Goal: Task Accomplishment & Management: Use online tool/utility

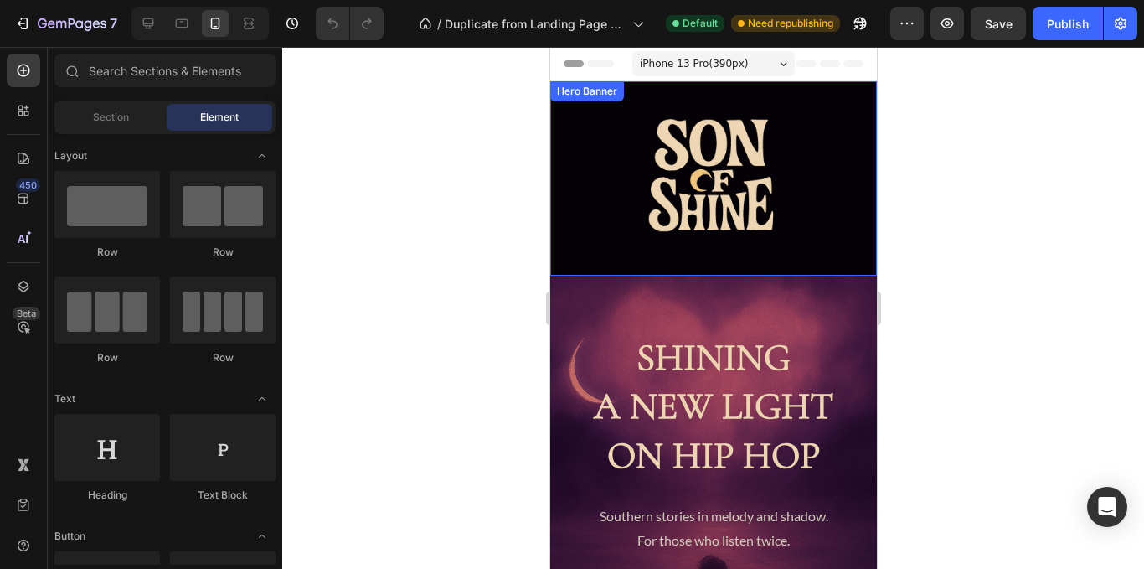
click at [575, 275] on div "Image" at bounding box center [712, 178] width 327 height 194
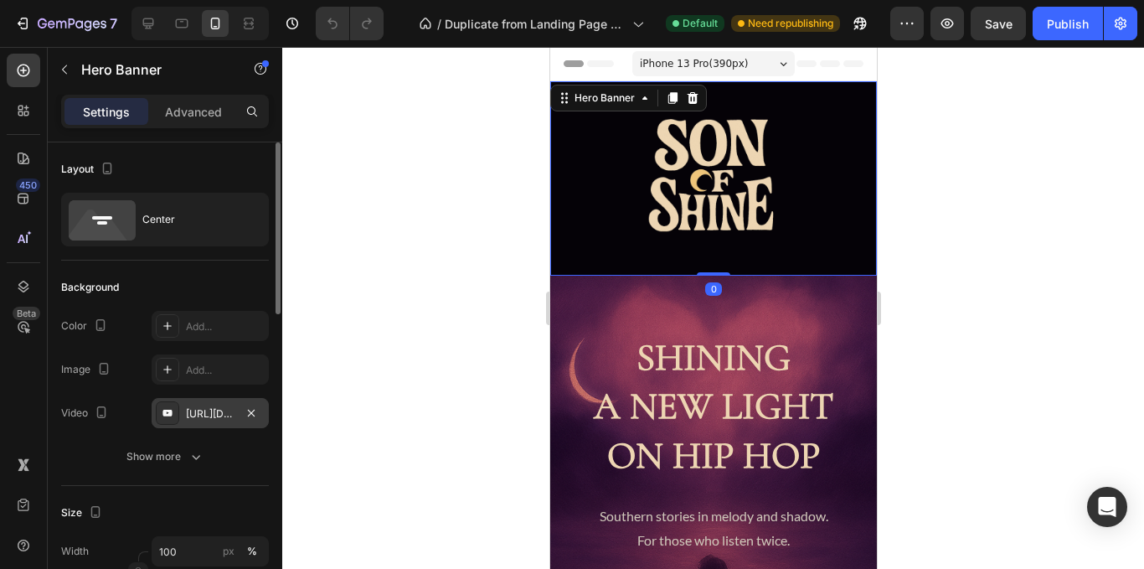
click at [211, 413] on div "[URL][DOMAIN_NAME]" at bounding box center [210, 413] width 49 height 15
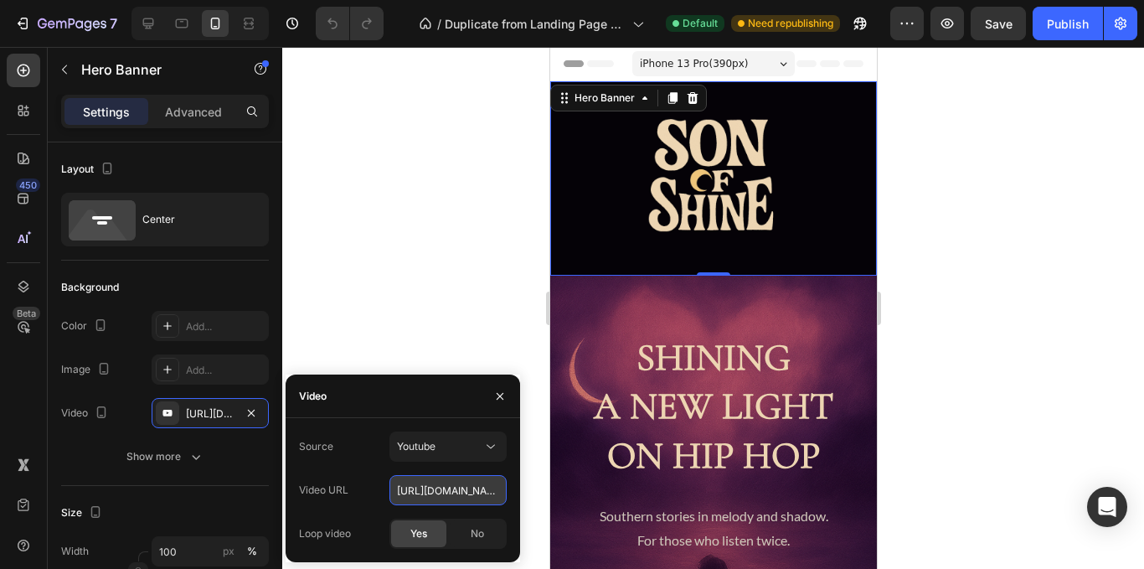
click at [455, 488] on input "[URL][DOMAIN_NAME]" at bounding box center [447, 490] width 117 height 30
paste input "uTweB6Fxqfw"
type input "[URL][DOMAIN_NAME]"
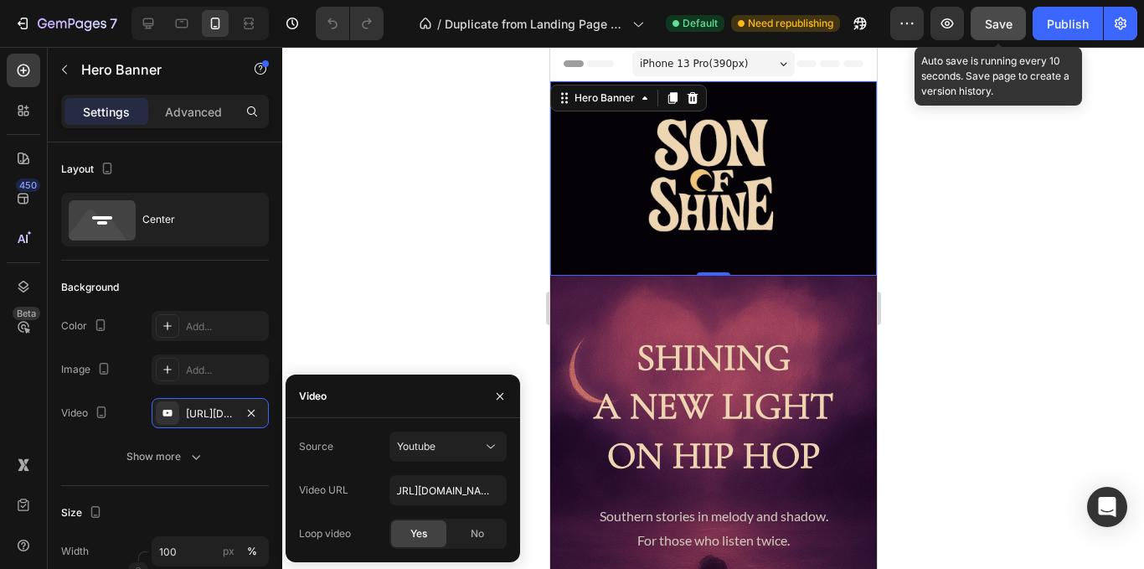
click at [998, 22] on span "Save" at bounding box center [999, 24] width 28 height 14
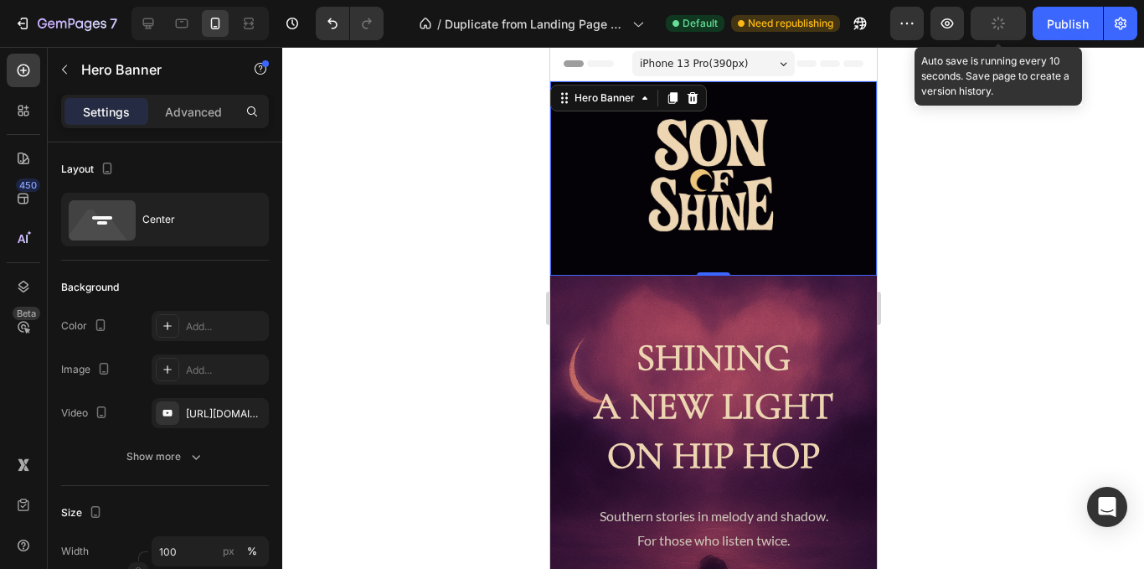
scroll to position [0, 0]
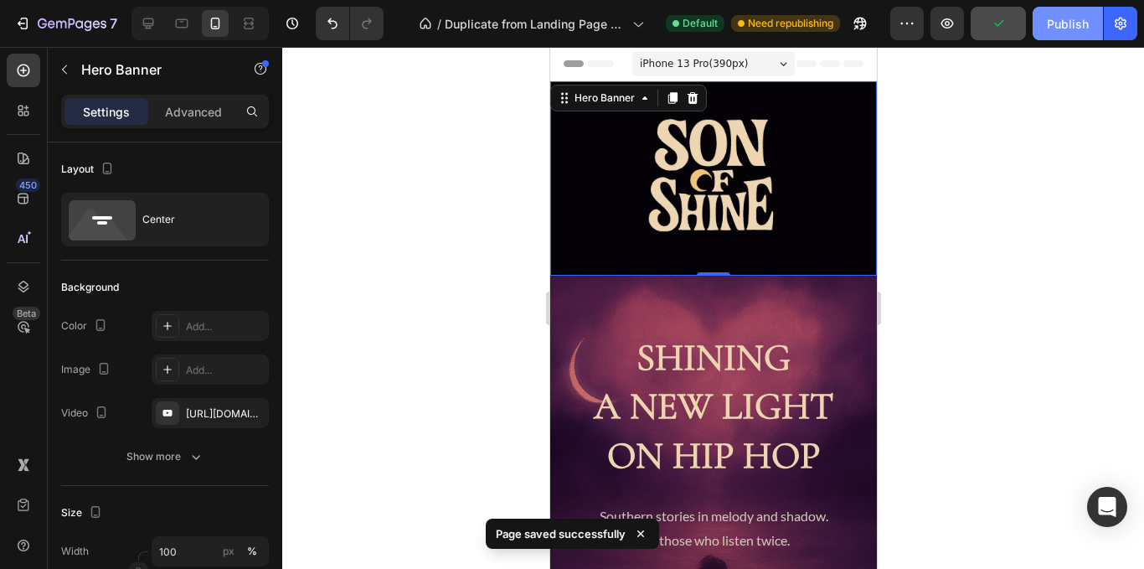
click at [1075, 34] on button "Publish" at bounding box center [1068, 24] width 70 height 34
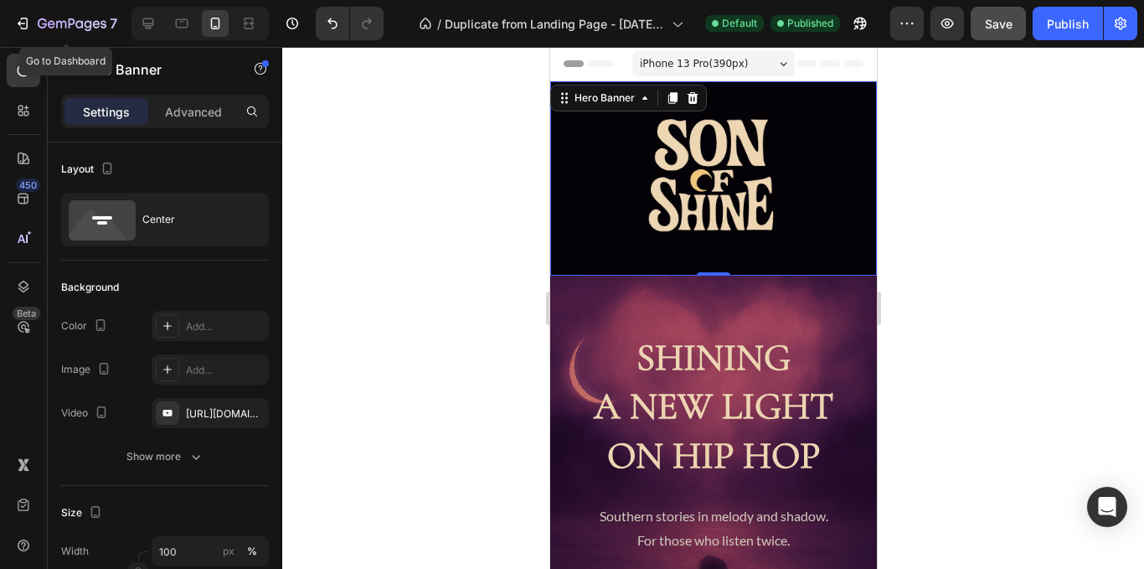
drag, startPoint x: 65, startPoint y: 24, endPoint x: 457, endPoint y: 160, distance: 414.8
drag, startPoint x: 457, startPoint y: 160, endPoint x: 466, endPoint y: 107, distance: 53.4
click at [466, 107] on div at bounding box center [713, 308] width 862 height 522
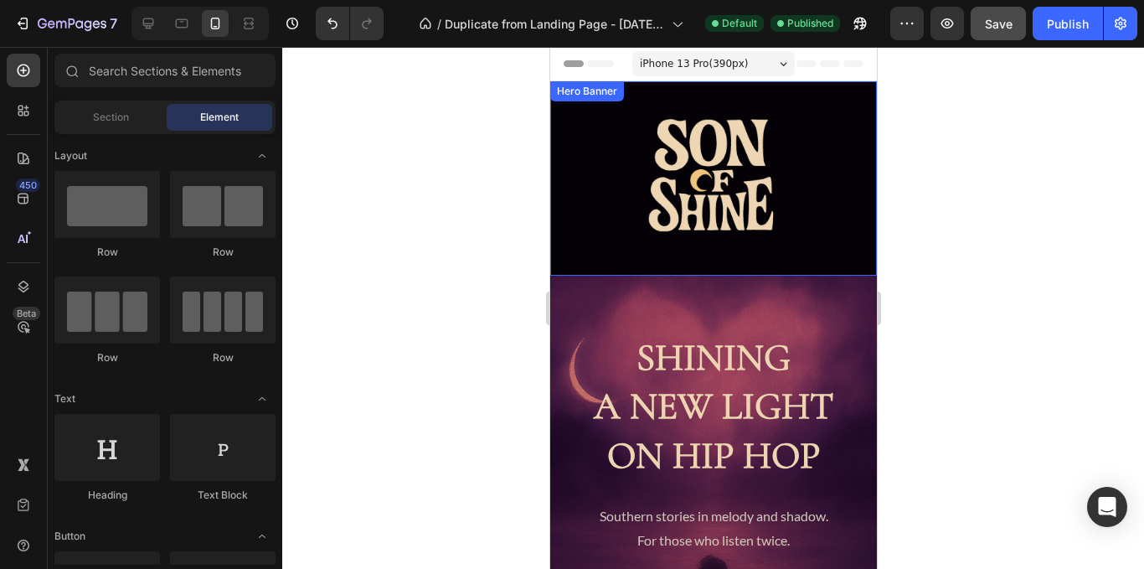
click at [556, 246] on div "Image" at bounding box center [712, 178] width 327 height 194
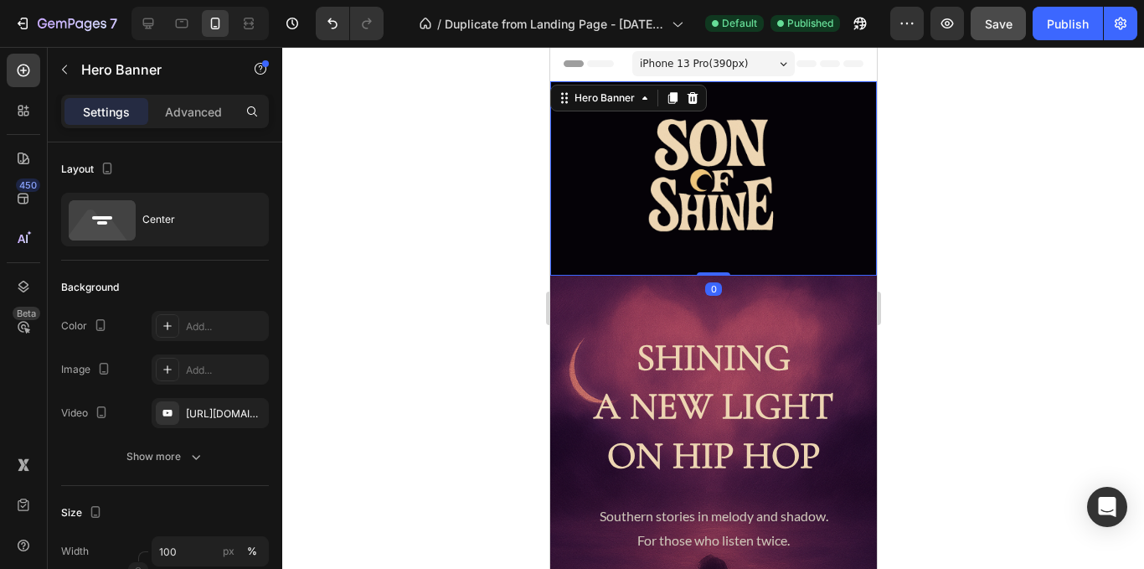
click at [556, 246] on div "Image" at bounding box center [712, 178] width 327 height 194
click at [233, 416] on div "[URL][DOMAIN_NAME]" at bounding box center [210, 413] width 49 height 15
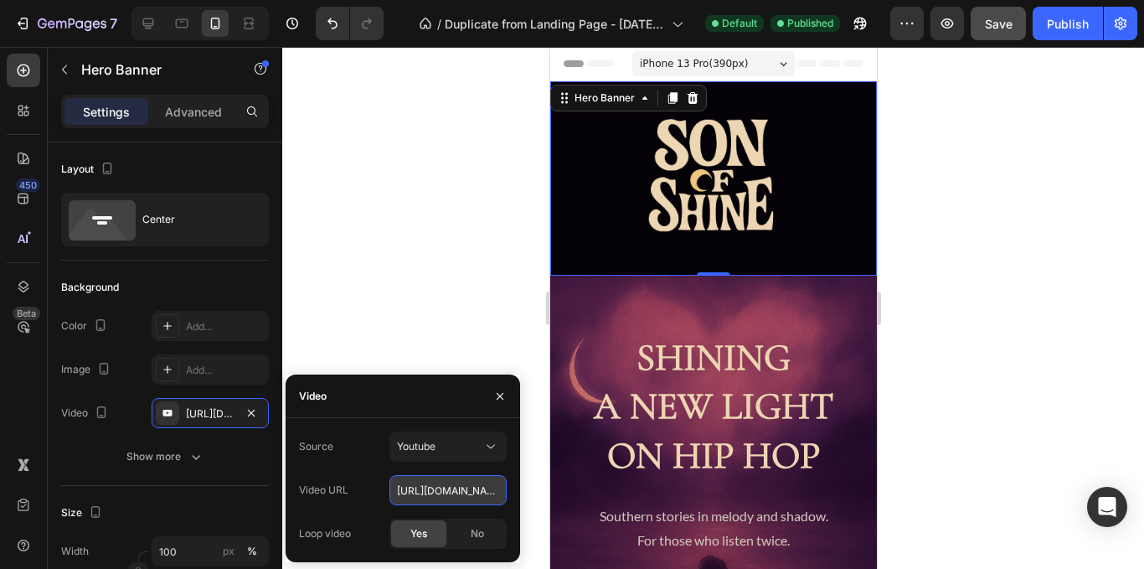
click at [427, 482] on input "[URL][DOMAIN_NAME]" at bounding box center [447, 490] width 117 height 30
paste input "UD7mI4aoopM"
type input "[URL][DOMAIN_NAME]"
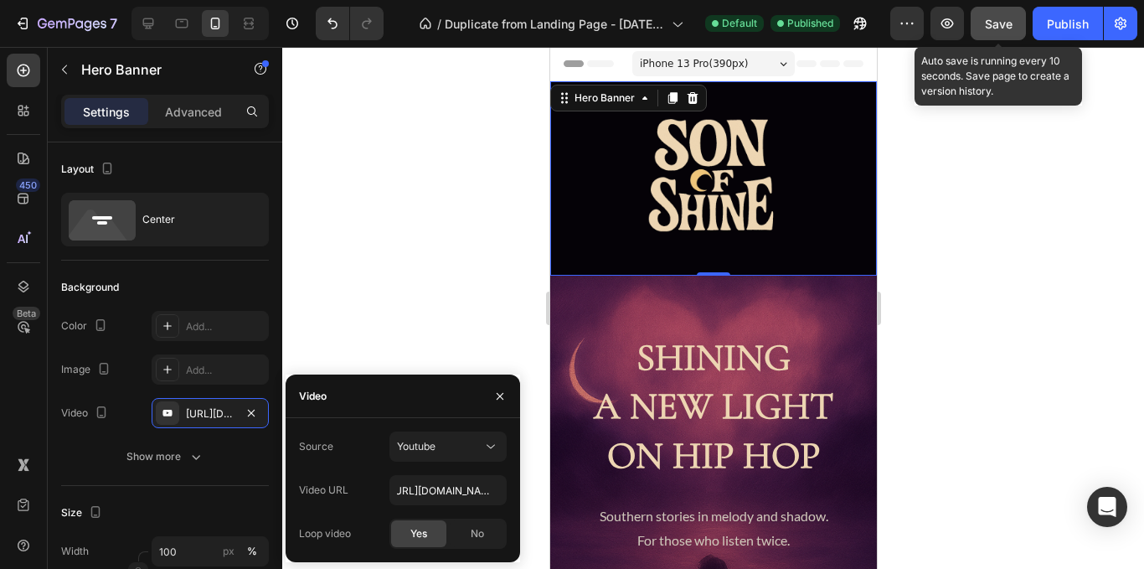
click at [1009, 34] on button "Save" at bounding box center [998, 24] width 55 height 34
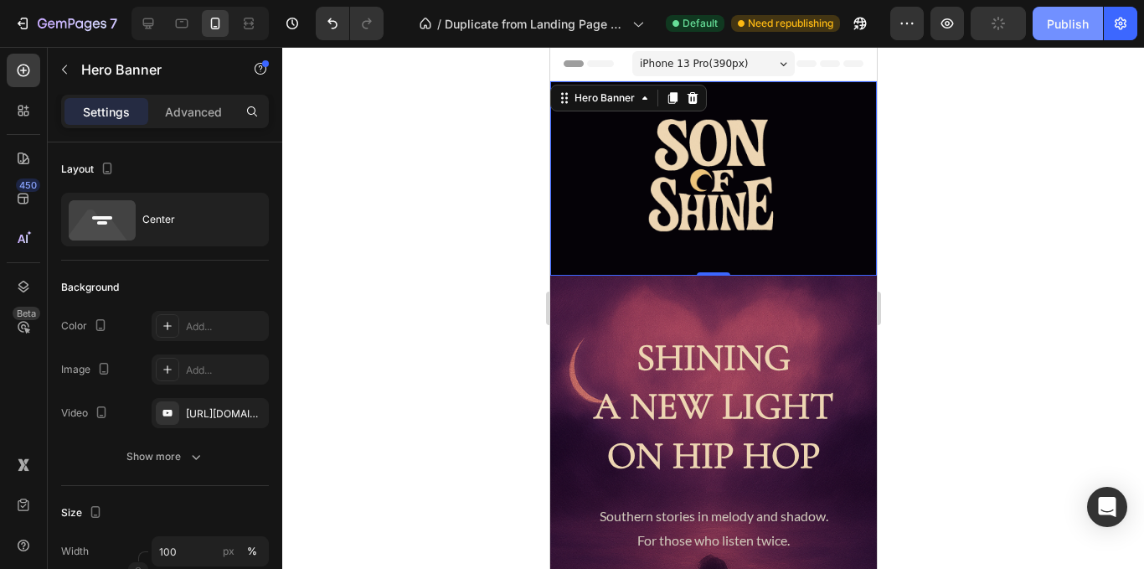
click at [1072, 29] on div "Publish" at bounding box center [1068, 24] width 42 height 18
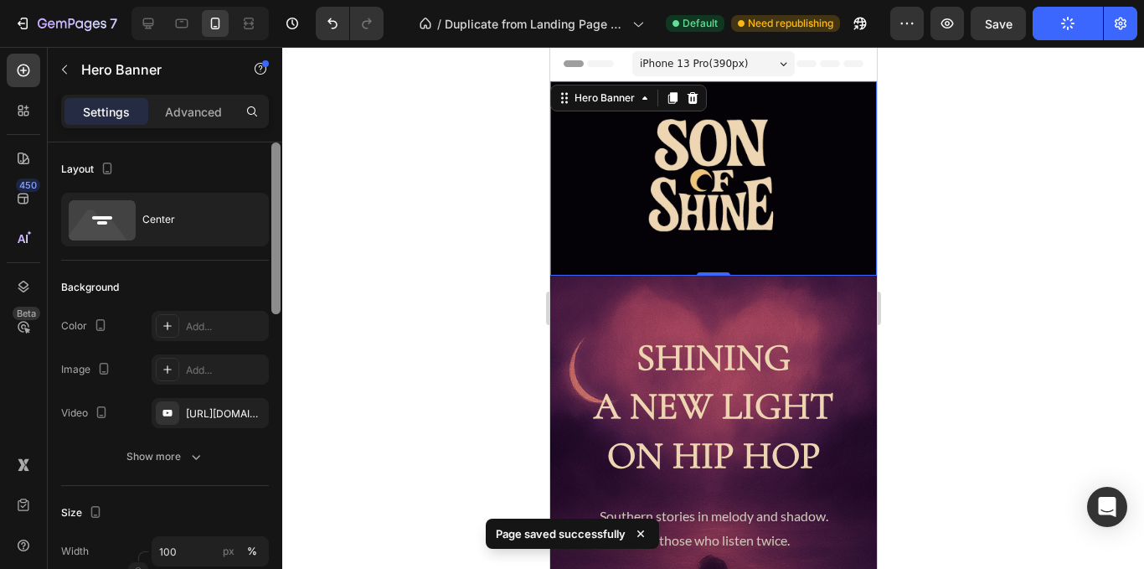
drag, startPoint x: 277, startPoint y: 267, endPoint x: 277, endPoint y: 224, distance: 42.7
click at [277, 224] on div at bounding box center [275, 228] width 9 height 172
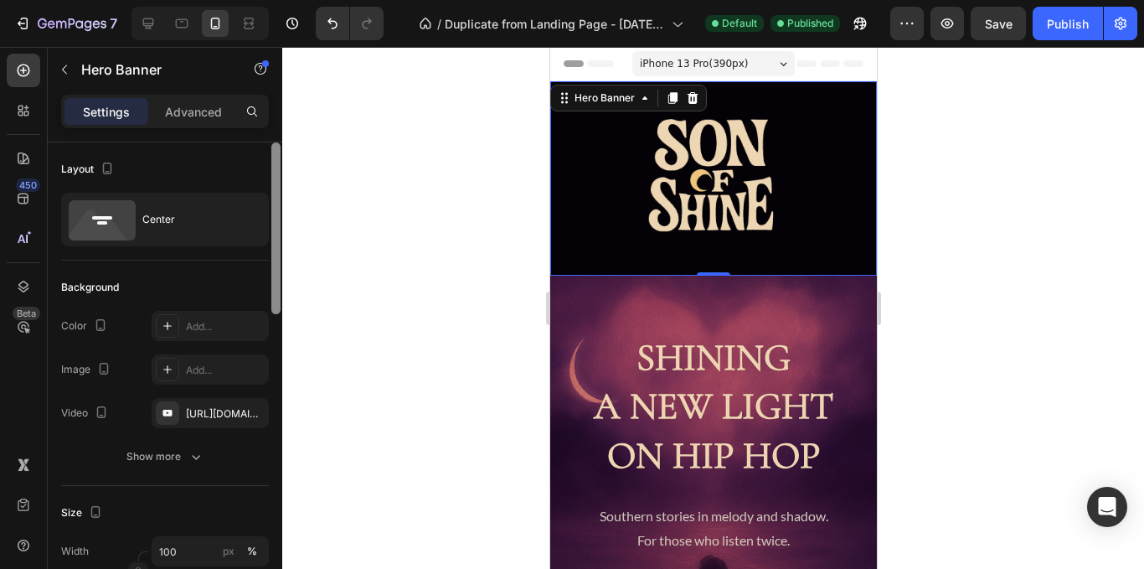
drag, startPoint x: 278, startPoint y: 225, endPoint x: 353, endPoint y: 110, distance: 137.5
click at [353, 0] on div "7 Version history / Duplicate from Landing Page - [DATE] 14:10:19 Default Publi…" at bounding box center [572, 0] width 1144 height 0
drag, startPoint x: 277, startPoint y: 298, endPoint x: 280, endPoint y: 230, distance: 67.9
click at [280, 230] on div at bounding box center [275, 228] width 9 height 172
click at [557, 223] on div "Image" at bounding box center [712, 178] width 327 height 194
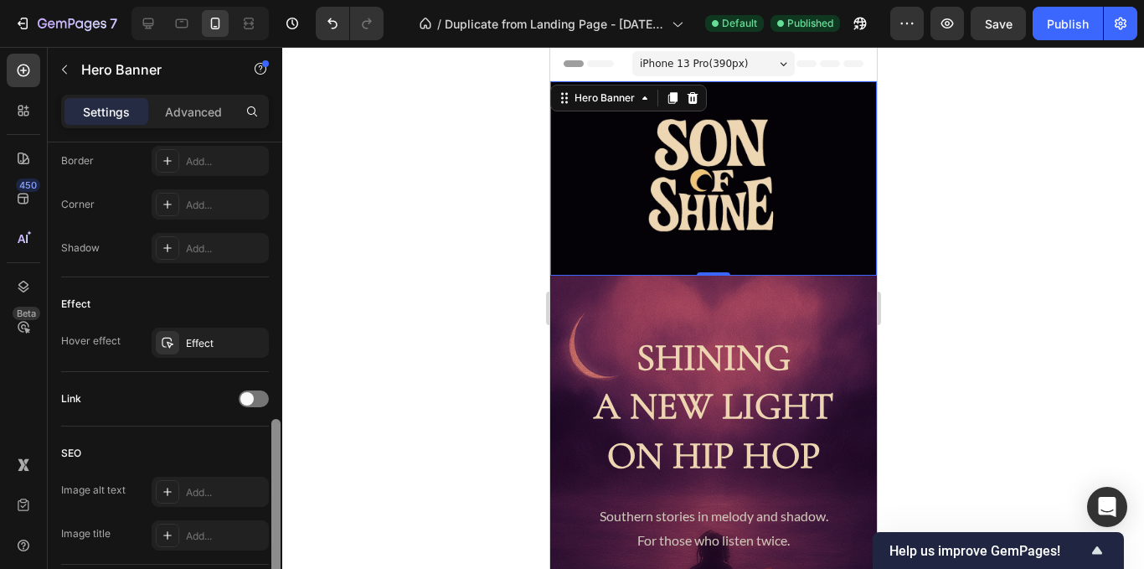
scroll to position [728, 0]
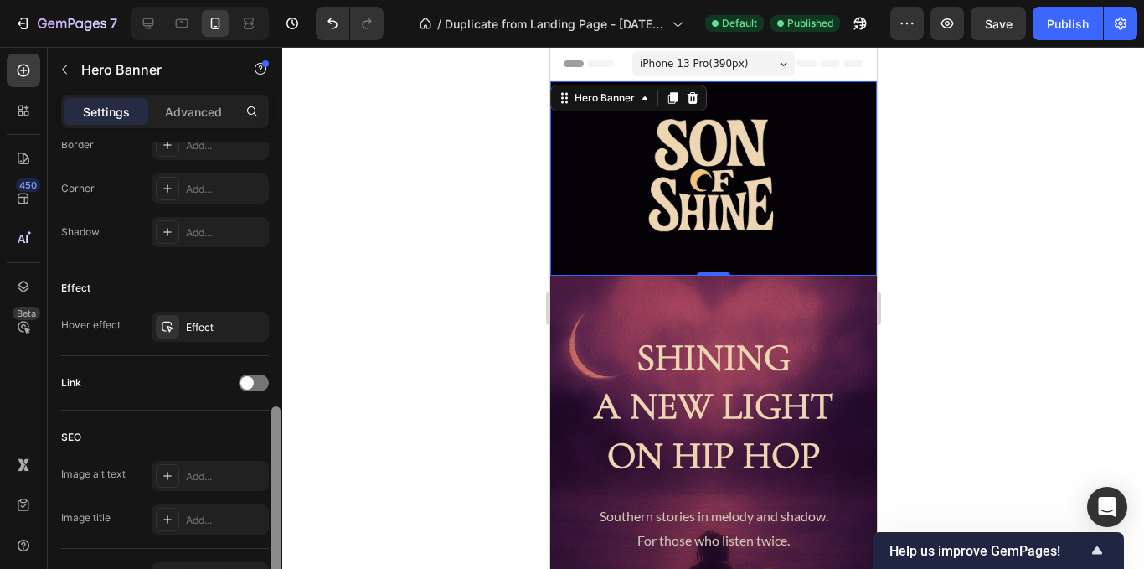
drag, startPoint x: 274, startPoint y: 252, endPoint x: 272, endPoint y: 517, distance: 264.7
click at [272, 517] on div at bounding box center [275, 492] width 9 height 172
click at [206, 327] on div "Effect" at bounding box center [210, 327] width 49 height 15
click at [188, 283] on div "Effect" at bounding box center [165, 288] width 208 height 27
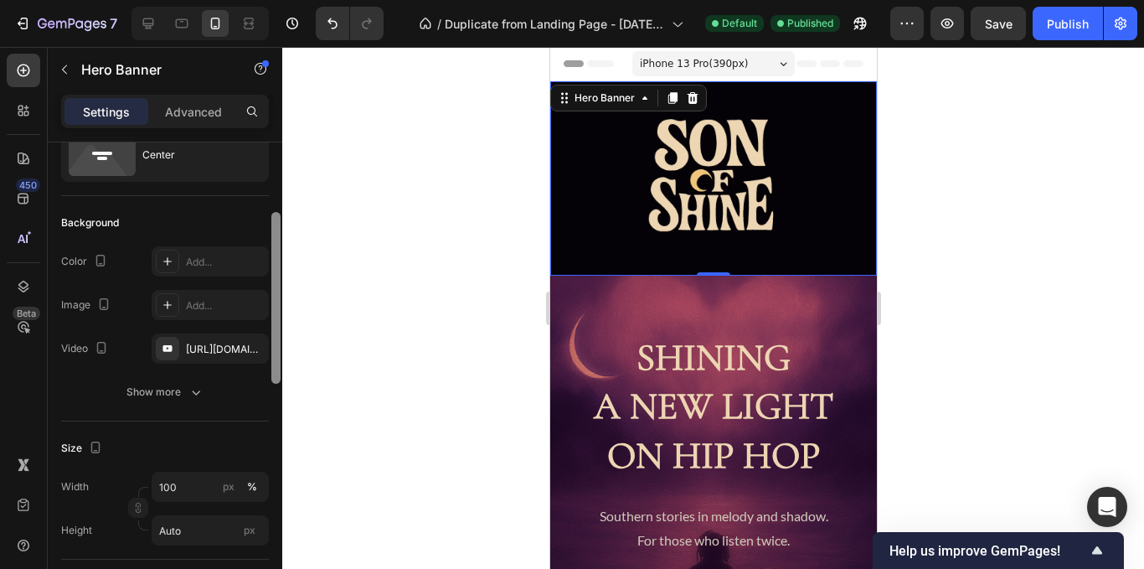
scroll to position [0, 0]
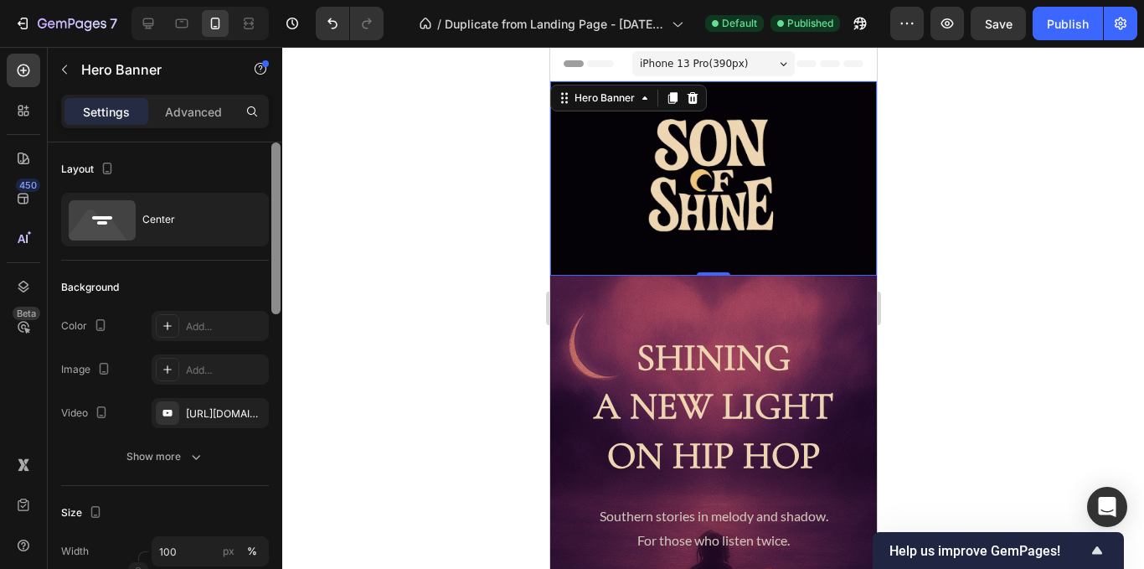
drag, startPoint x: 274, startPoint y: 425, endPoint x: 292, endPoint y: 128, distance: 297.1
click at [292, 0] on div "7 Version history / Duplicate from Landing Page - [DATE] 14:10:19 Default Publi…" at bounding box center [572, 0] width 1144 height 0
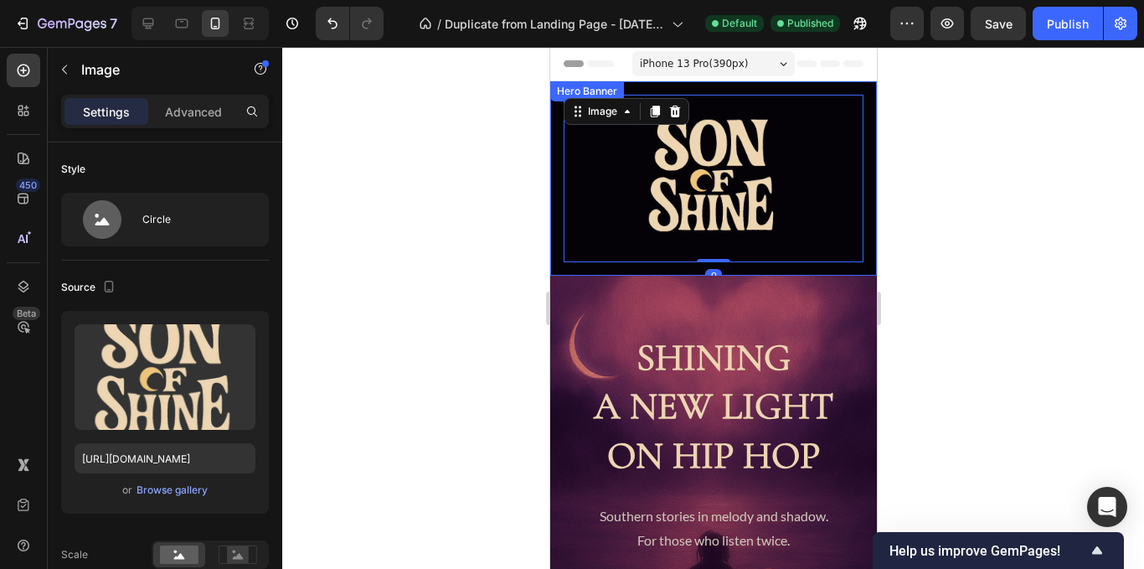
click at [560, 261] on div "Image 0" at bounding box center [712, 178] width 327 height 194
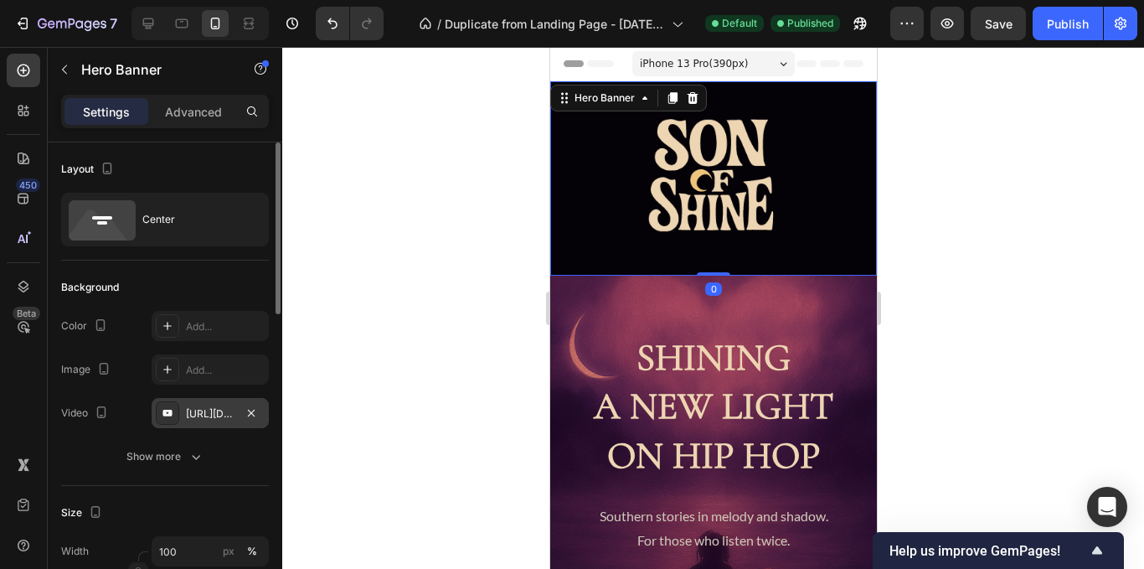
click at [214, 412] on div "[URL][DOMAIN_NAME]" at bounding box center [210, 413] width 49 height 15
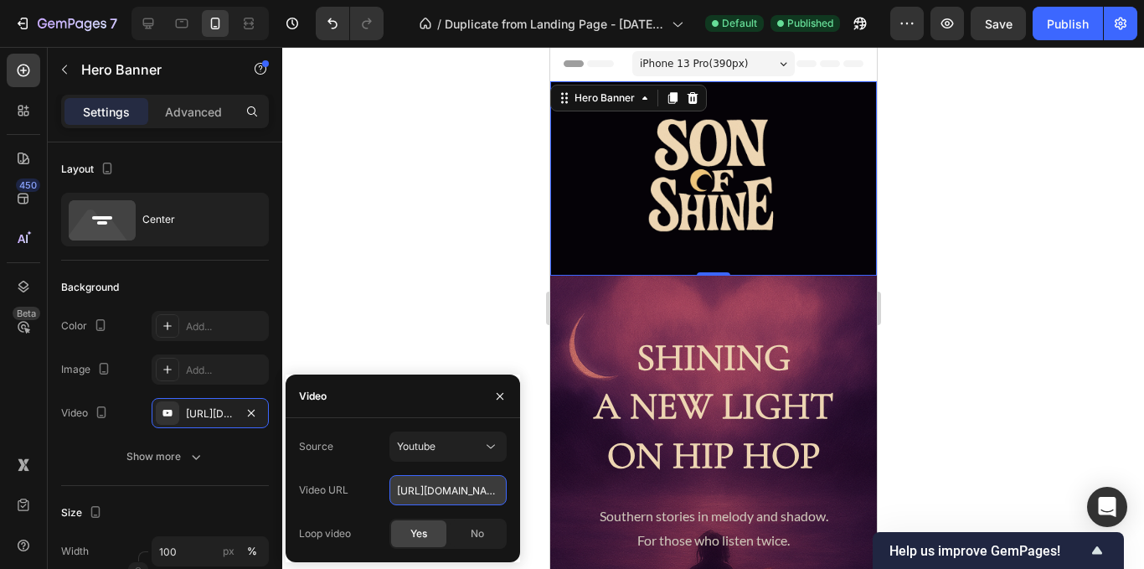
click at [425, 487] on input "[URL][DOMAIN_NAME]" at bounding box center [447, 490] width 117 height 30
paste input "BQEcJf5dNQw"
type input "[URL][DOMAIN_NAME]"
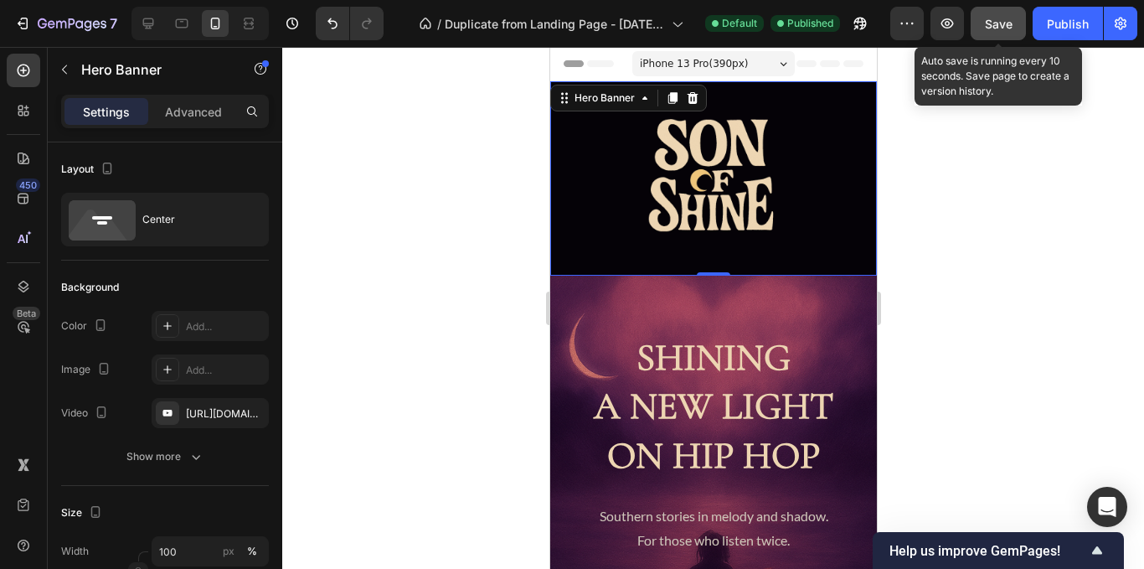
click at [1019, 28] on button "Save" at bounding box center [998, 24] width 55 height 34
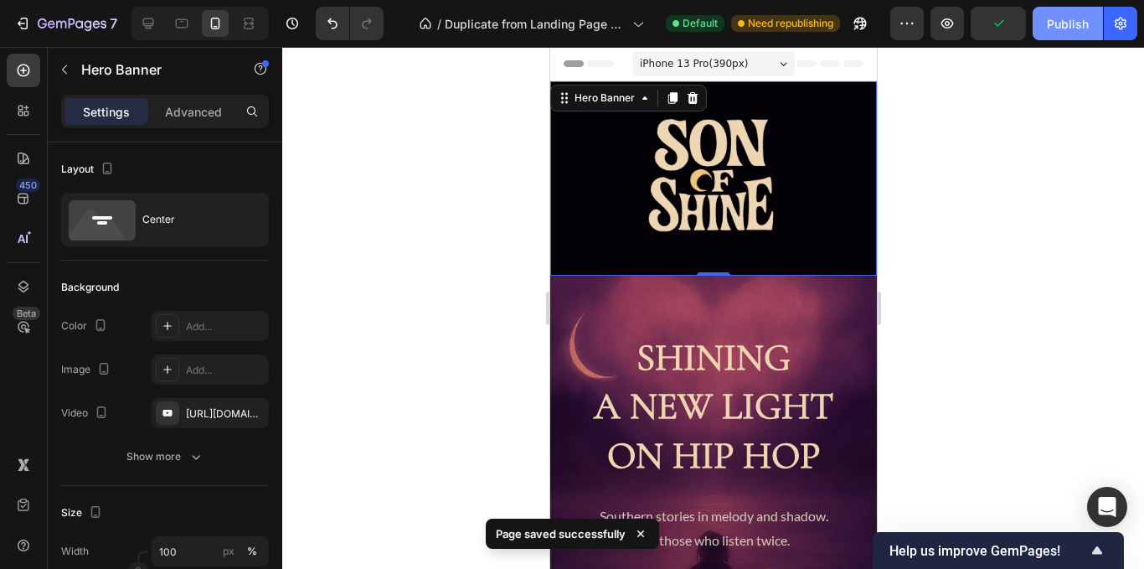
click at [1069, 21] on div "Publish" at bounding box center [1068, 24] width 42 height 18
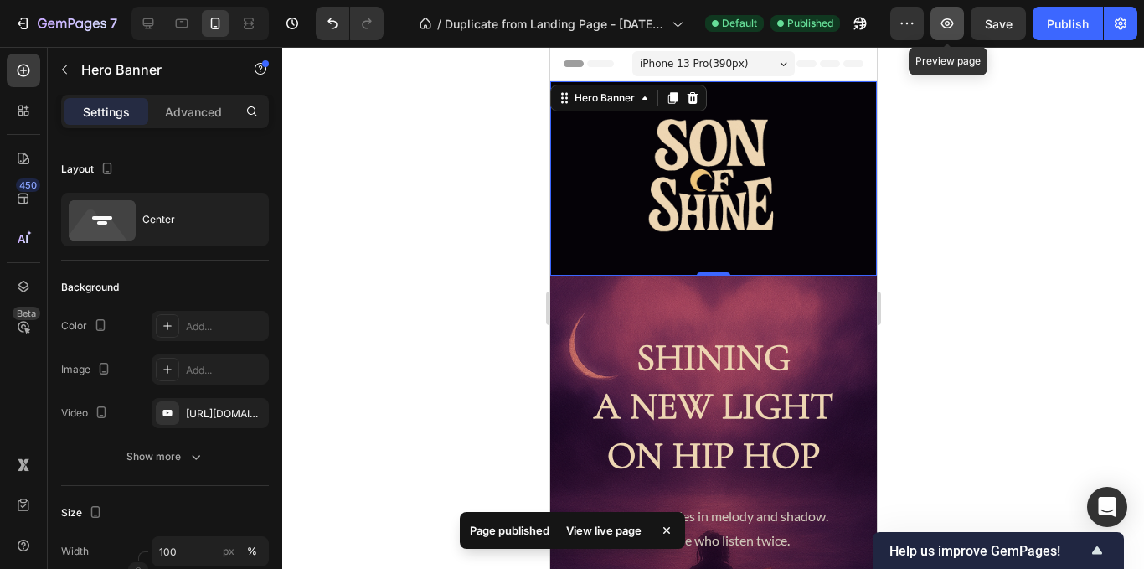
click at [953, 24] on icon "button" at bounding box center [947, 23] width 13 height 10
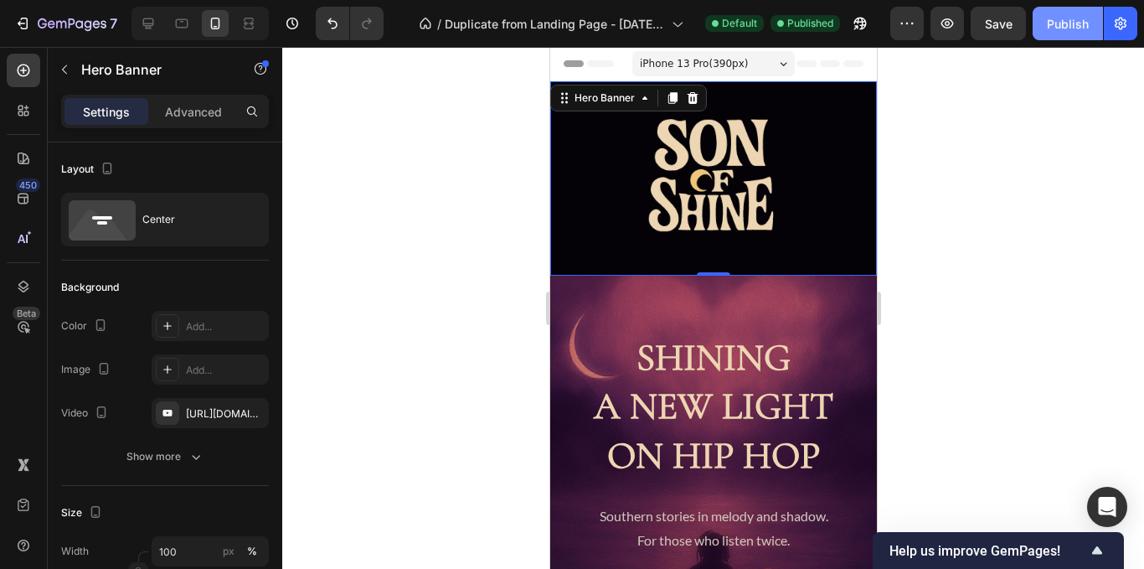
click at [1078, 32] on div "Publish" at bounding box center [1068, 24] width 42 height 18
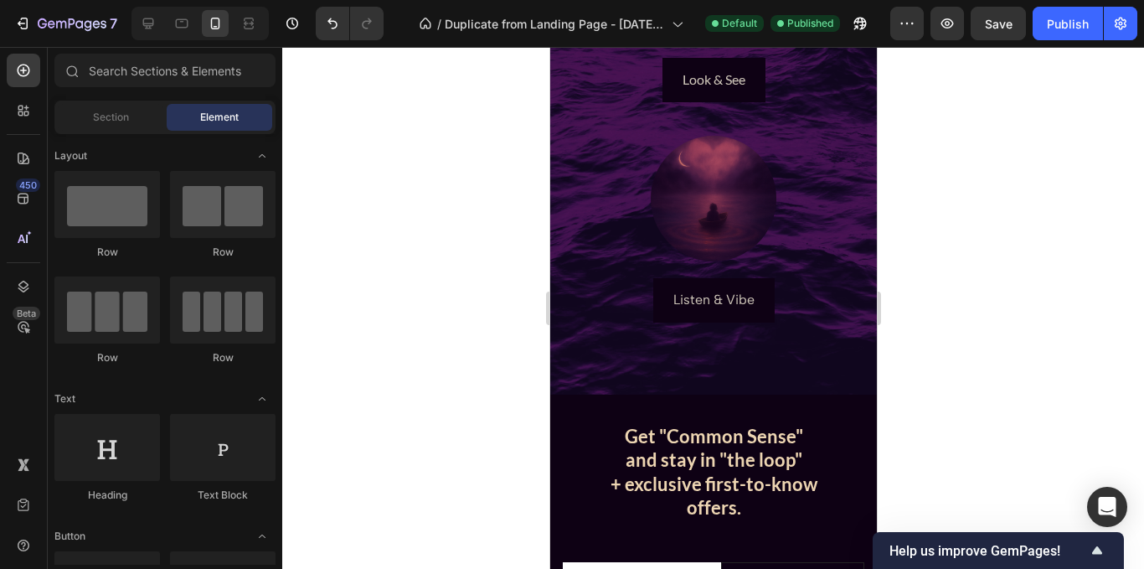
scroll to position [740, 0]
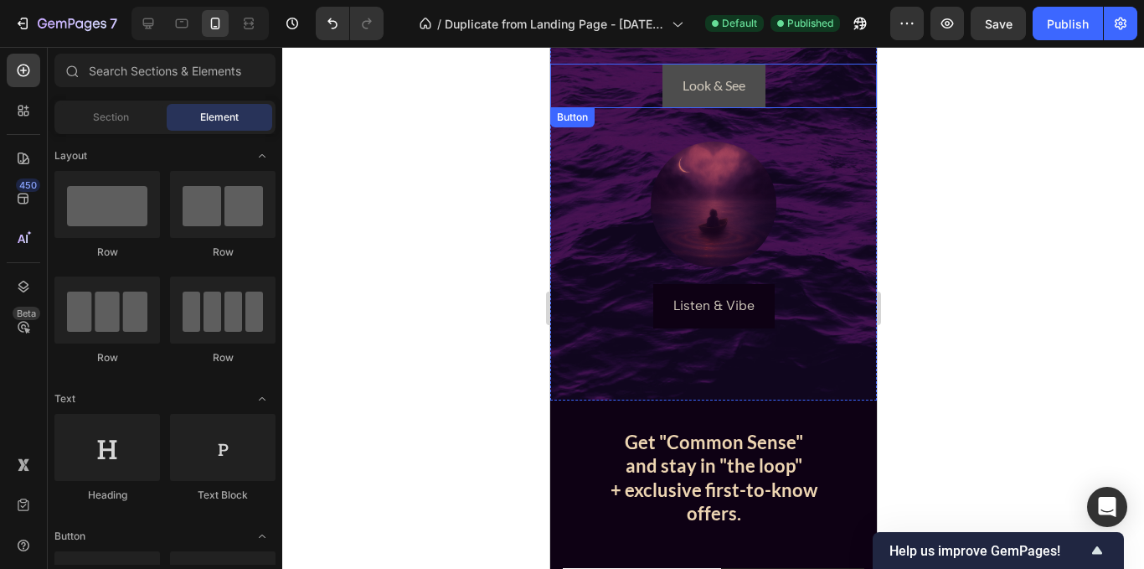
click at [745, 72] on link "Look & See" at bounding box center [713, 86] width 103 height 44
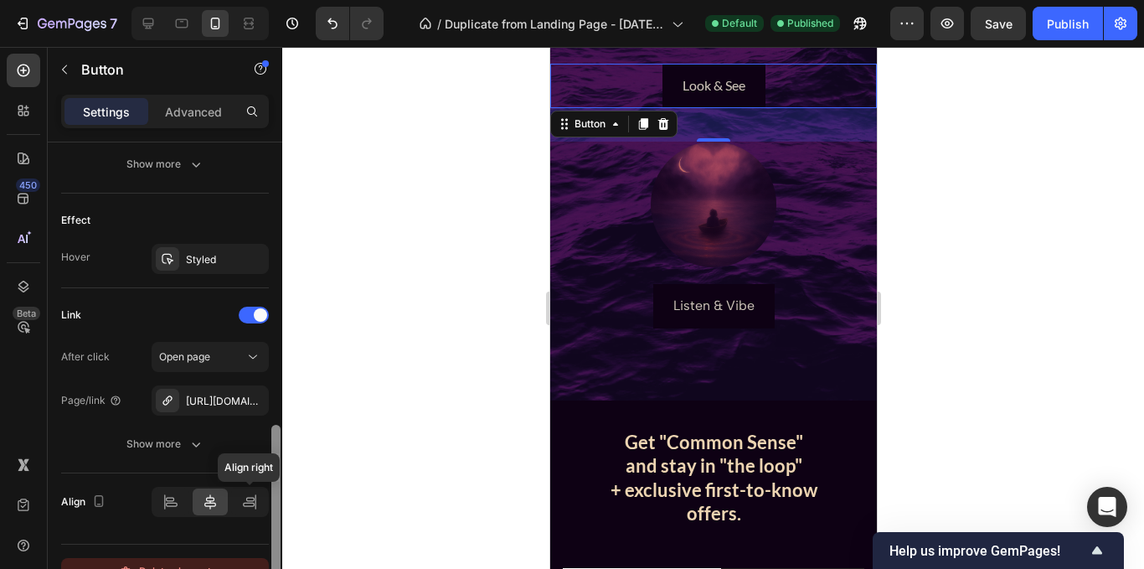
scroll to position [858, 0]
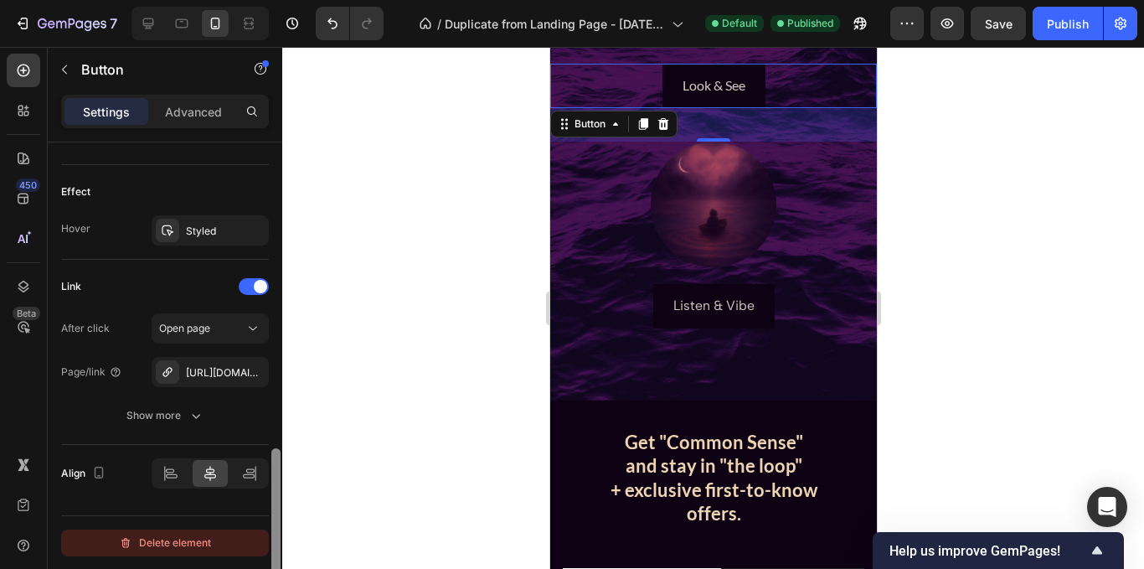
drag, startPoint x: 276, startPoint y: 223, endPoint x: 258, endPoint y: 549, distance: 327.1
click at [258, 549] on div "Size Width Auto Height Auto Padding 12, 24, 12, 24 Background Color 0E0114 Imag…" at bounding box center [165, 379] width 235 height 474
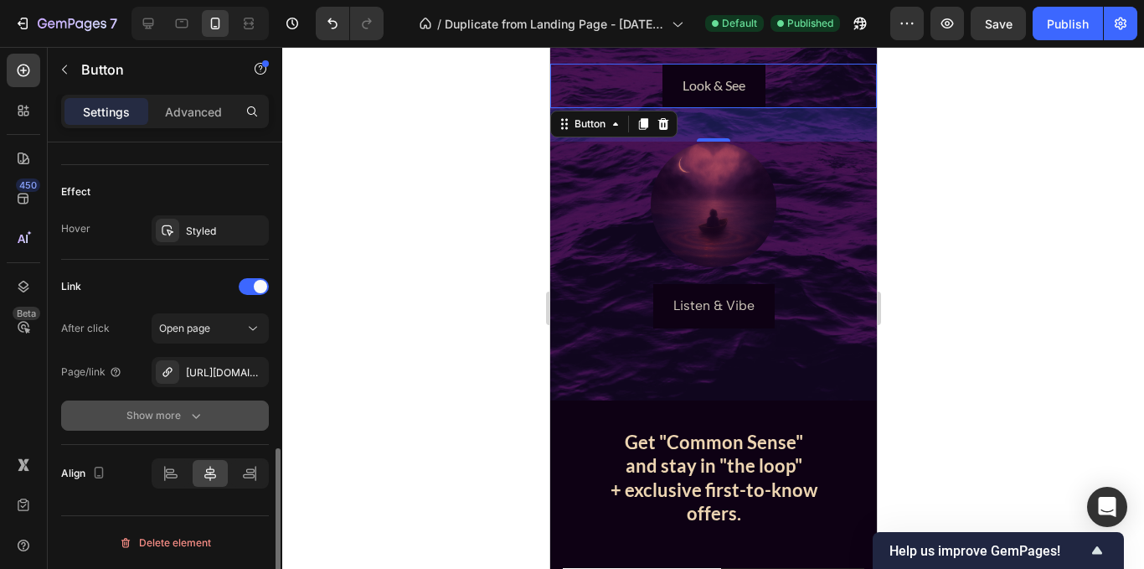
click at [188, 412] on icon "button" at bounding box center [196, 415] width 17 height 17
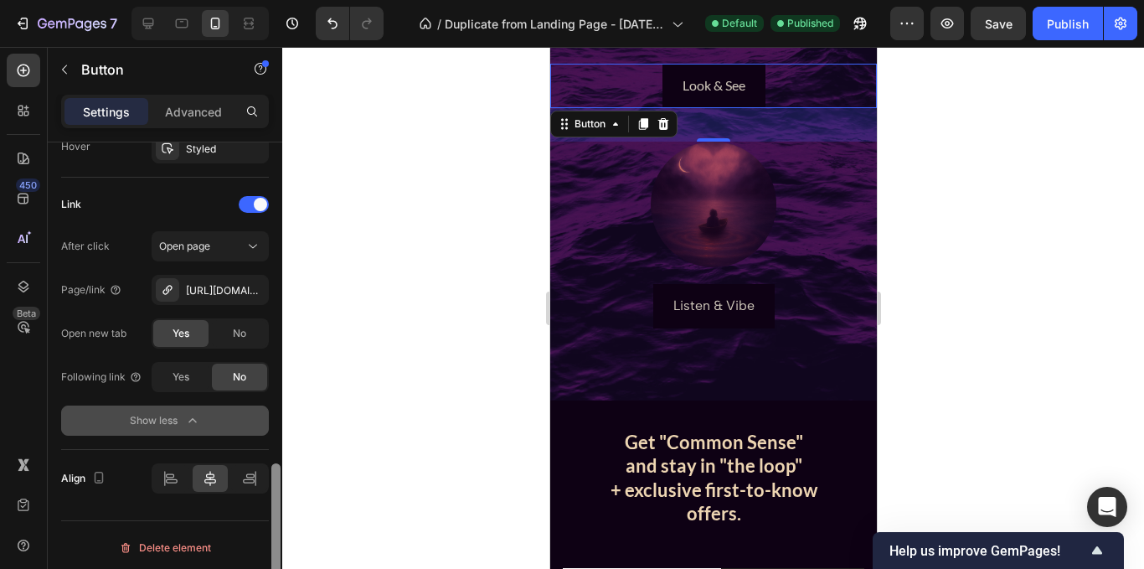
scroll to position [945, 0]
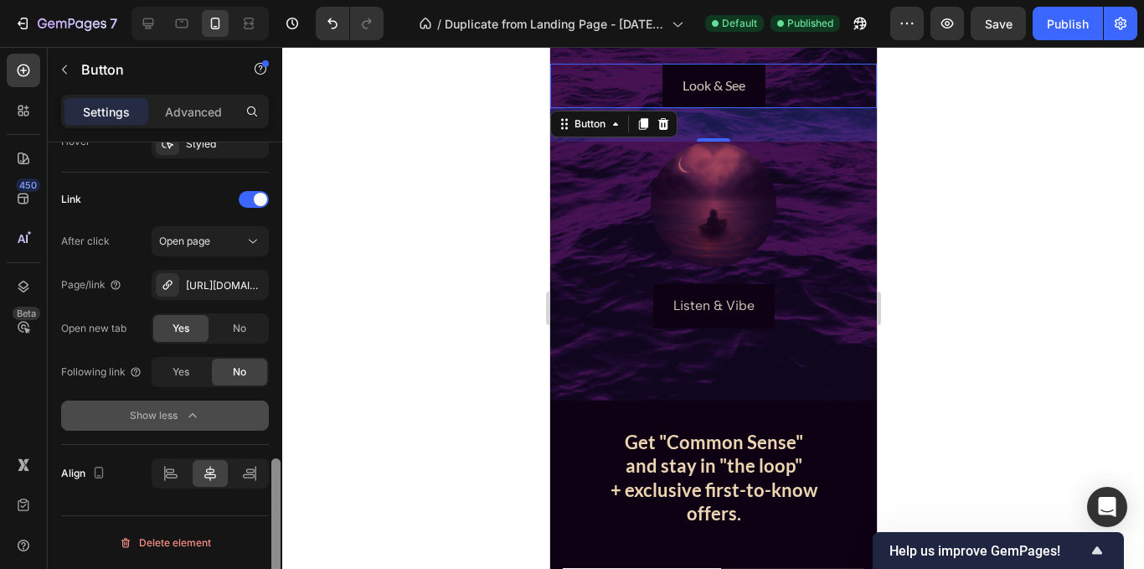
drag, startPoint x: 276, startPoint y: 475, endPoint x: 276, endPoint y: 530, distance: 55.3
click at [276, 530] on div at bounding box center [275, 537] width 9 height 158
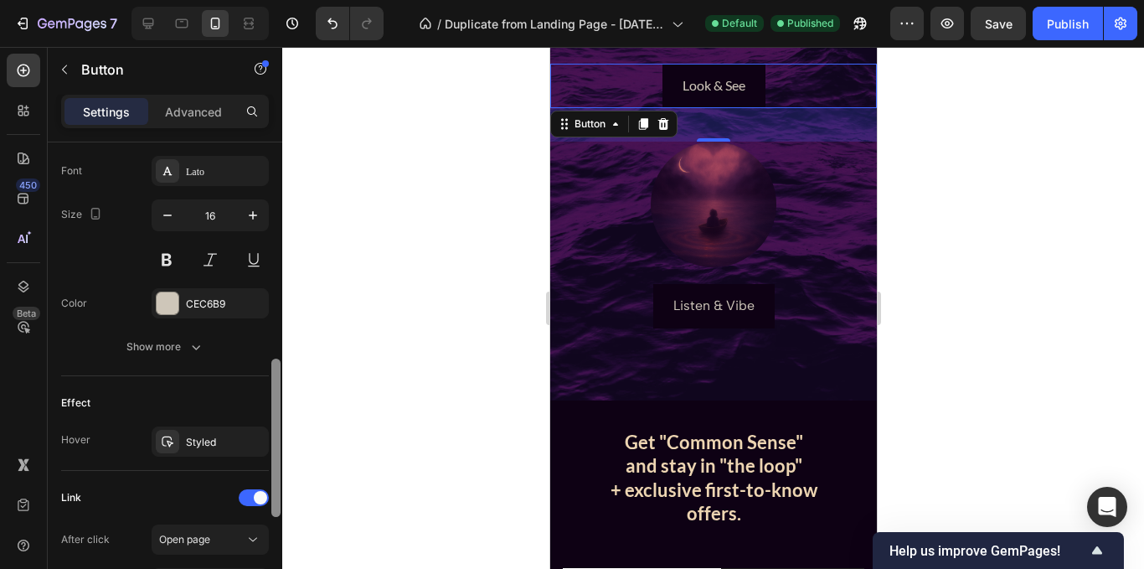
scroll to position [644, 0]
drag, startPoint x: 275, startPoint y: 509, endPoint x: 279, endPoint y: 409, distance: 100.6
click at [279, 409] on div at bounding box center [275, 440] width 9 height 158
click at [203, 450] on div "Styled" at bounding box center [210, 444] width 49 height 15
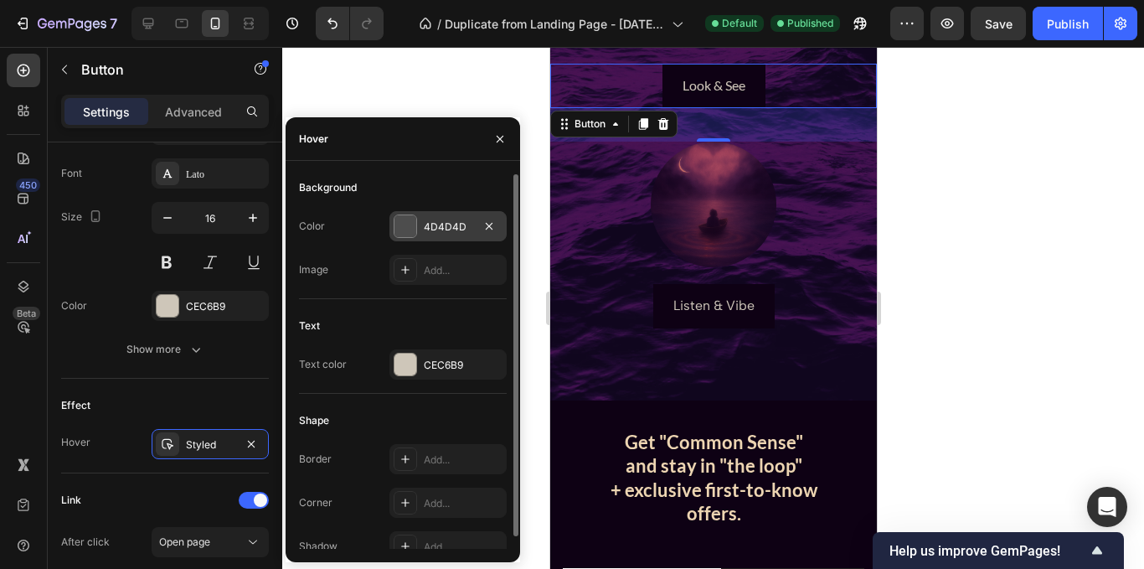
click at [406, 224] on div at bounding box center [405, 226] width 22 height 22
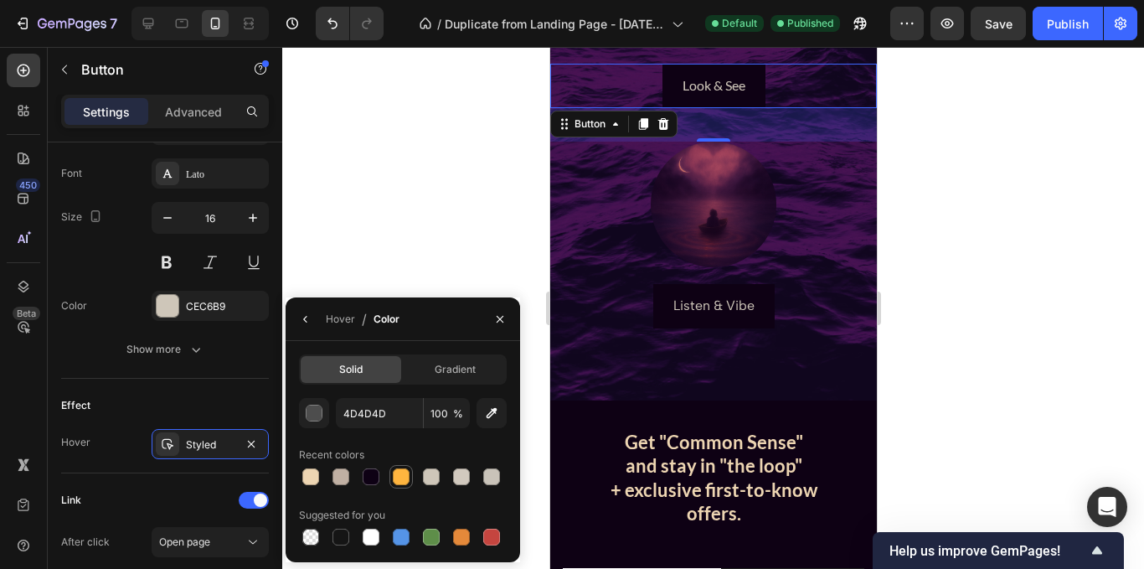
click at [404, 479] on div at bounding box center [401, 476] width 17 height 17
type input "FFB53F"
click at [304, 318] on icon "button" at bounding box center [304, 319] width 3 height 7
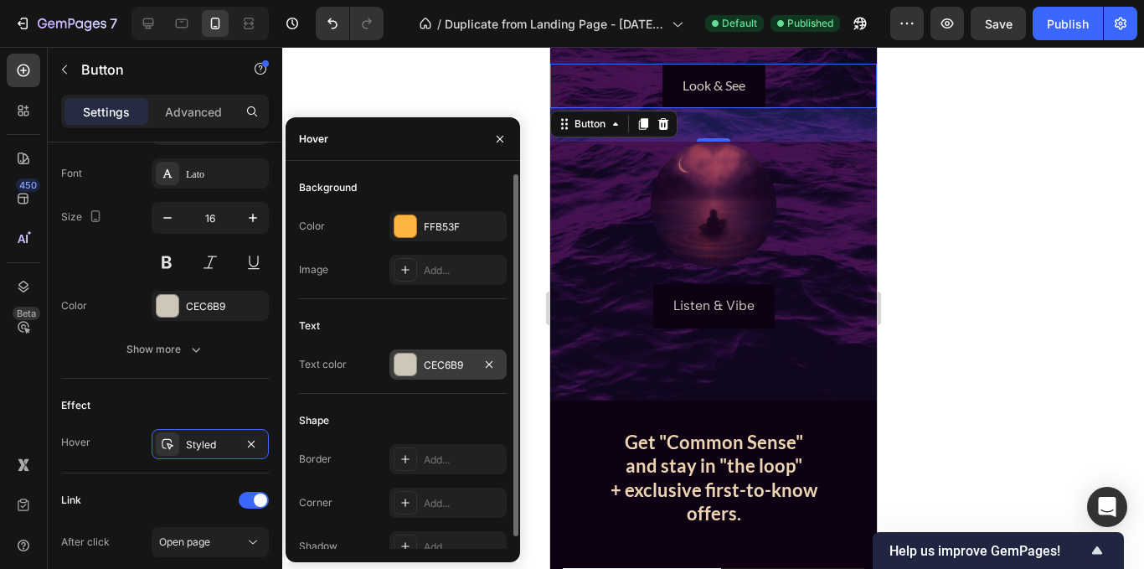
click at [433, 365] on div "CEC6B9" at bounding box center [448, 365] width 49 height 15
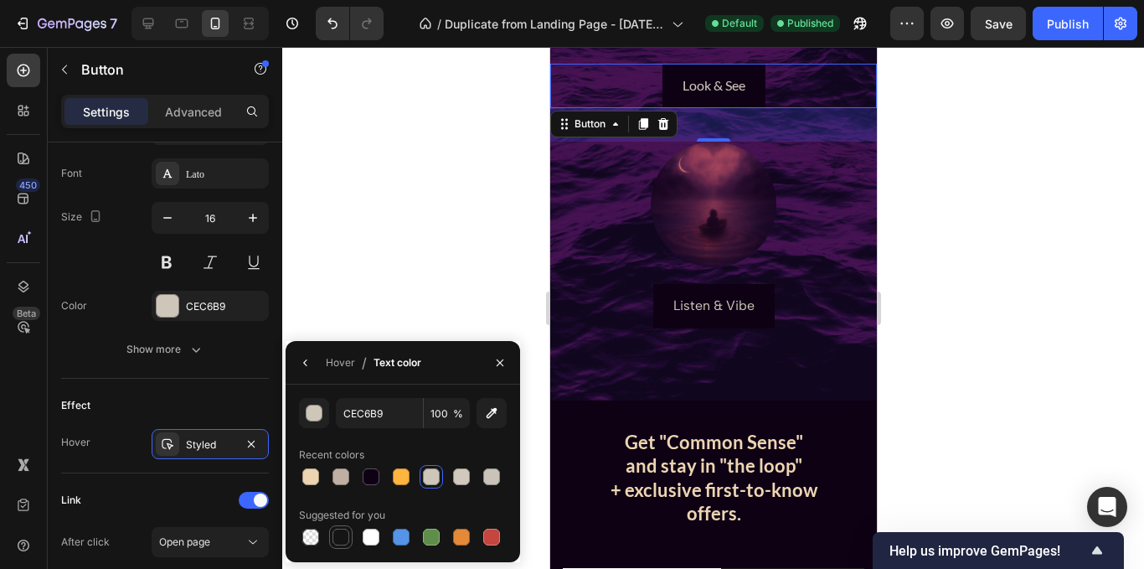
click at [339, 535] on div at bounding box center [340, 536] width 17 height 17
click at [375, 477] on div at bounding box center [371, 476] width 17 height 17
type input "0E0114"
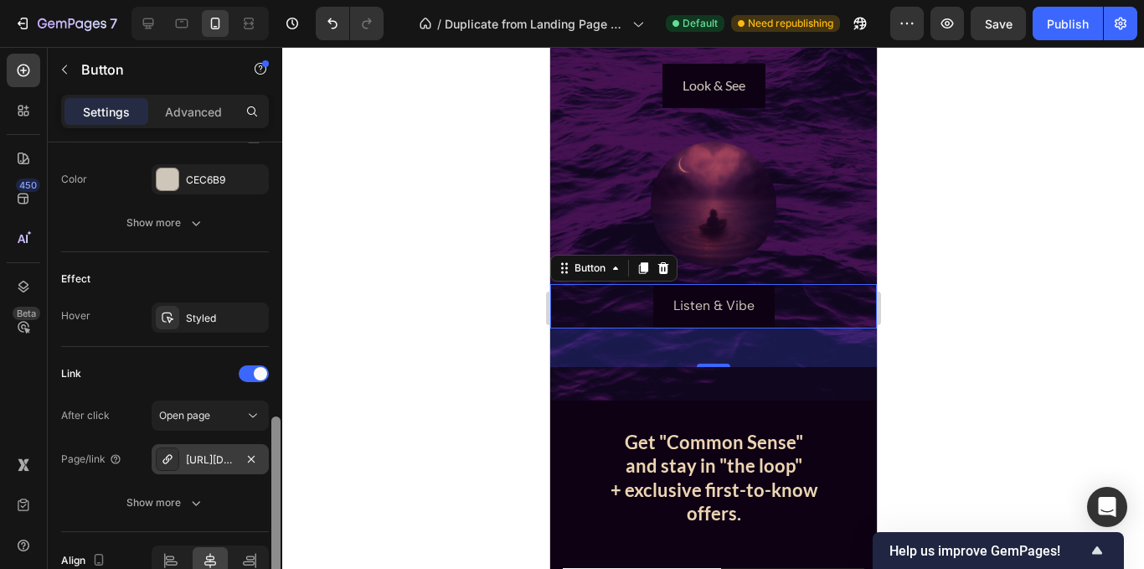
drag, startPoint x: 275, startPoint y: 400, endPoint x: 267, endPoint y: 446, distance: 46.7
click at [267, 446] on div "Size Width Auto Height Auto Padding 12, 24, 12, 24 Background Color 0E0114 Imag…" at bounding box center [165, 379] width 235 height 474
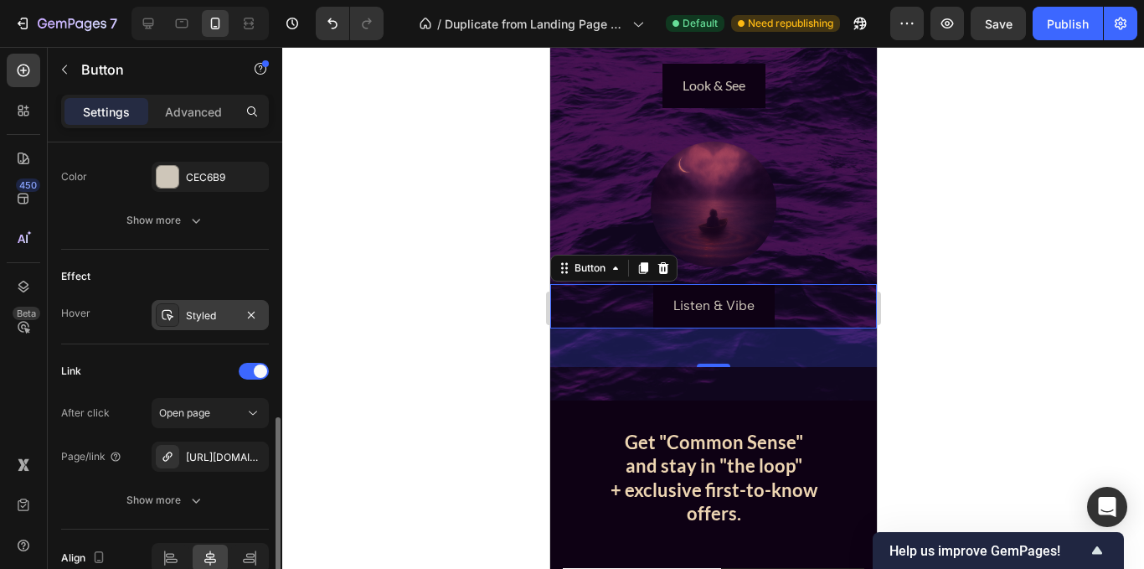
click at [195, 316] on div "Styled" at bounding box center [210, 315] width 49 height 15
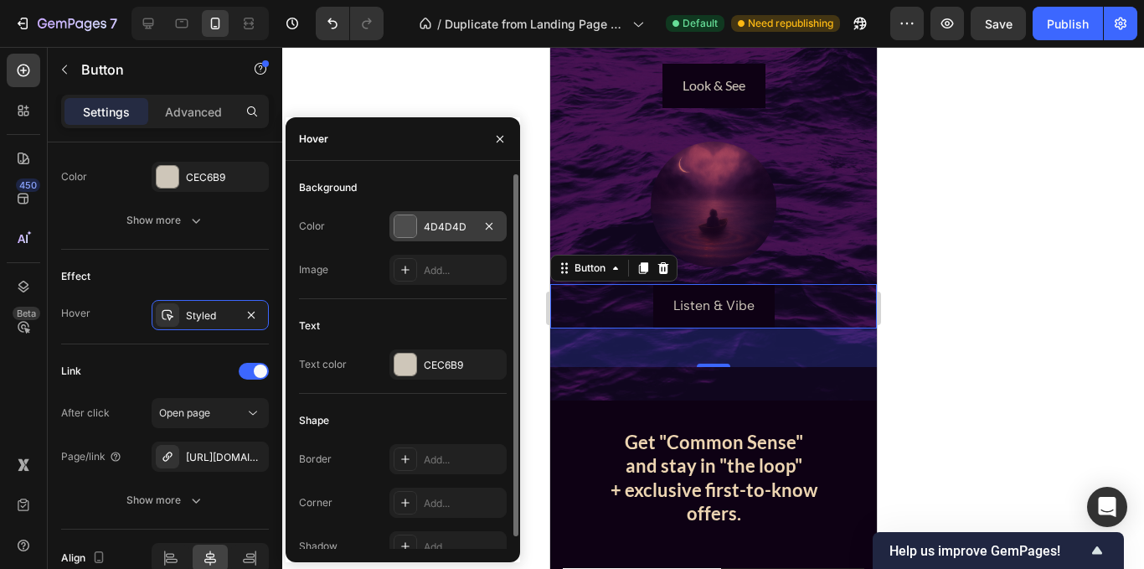
click at [451, 229] on div "4D4D4D" at bounding box center [448, 226] width 49 height 15
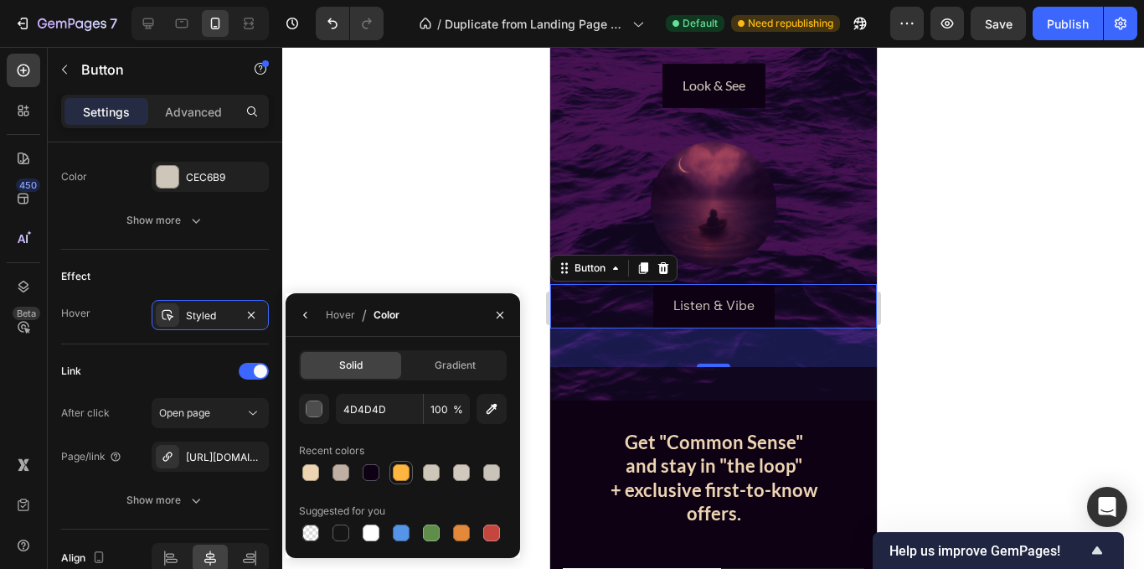
click at [399, 472] on div at bounding box center [401, 472] width 17 height 17
type input "FFB53F"
click at [311, 319] on icon "button" at bounding box center [305, 314] width 13 height 13
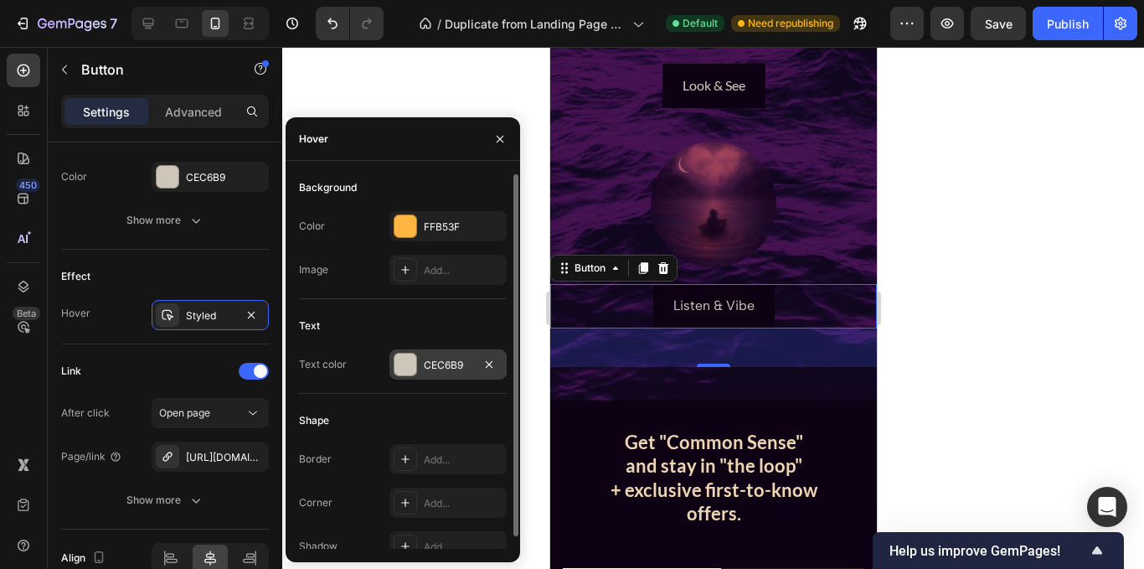
click at [435, 361] on div "CEC6B9" at bounding box center [448, 365] width 49 height 15
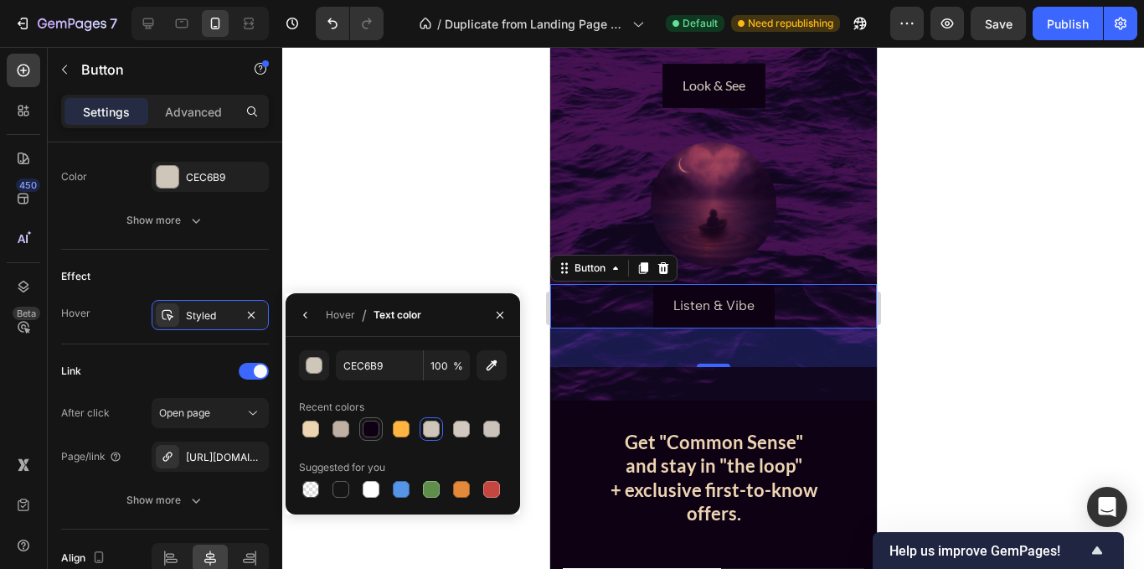
click at [365, 426] on div at bounding box center [371, 428] width 17 height 17
type input "0E0114"
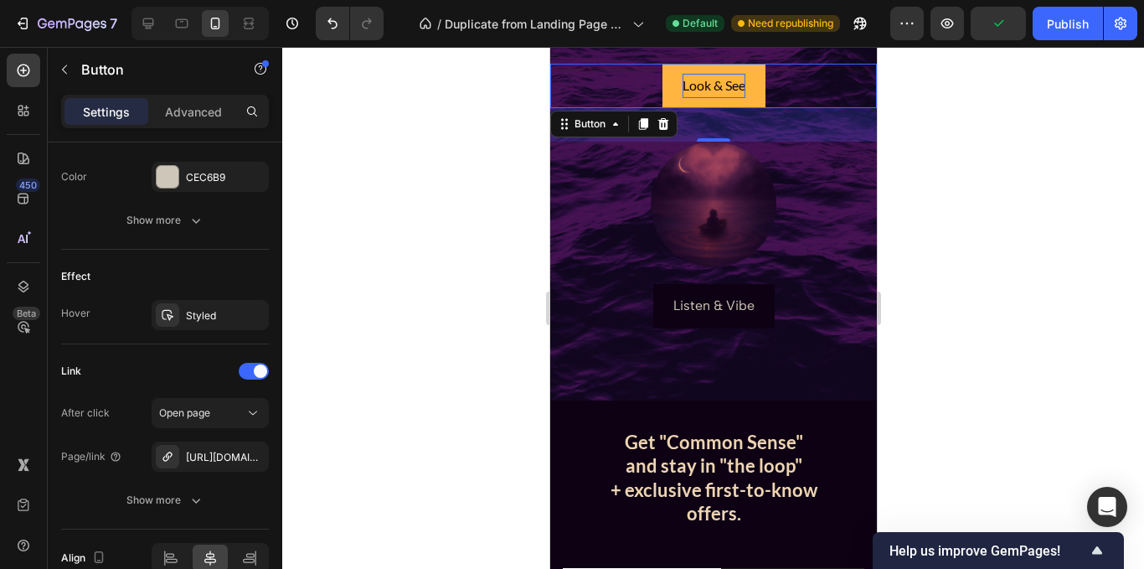
click at [707, 90] on p "Look & See" at bounding box center [713, 86] width 63 height 24
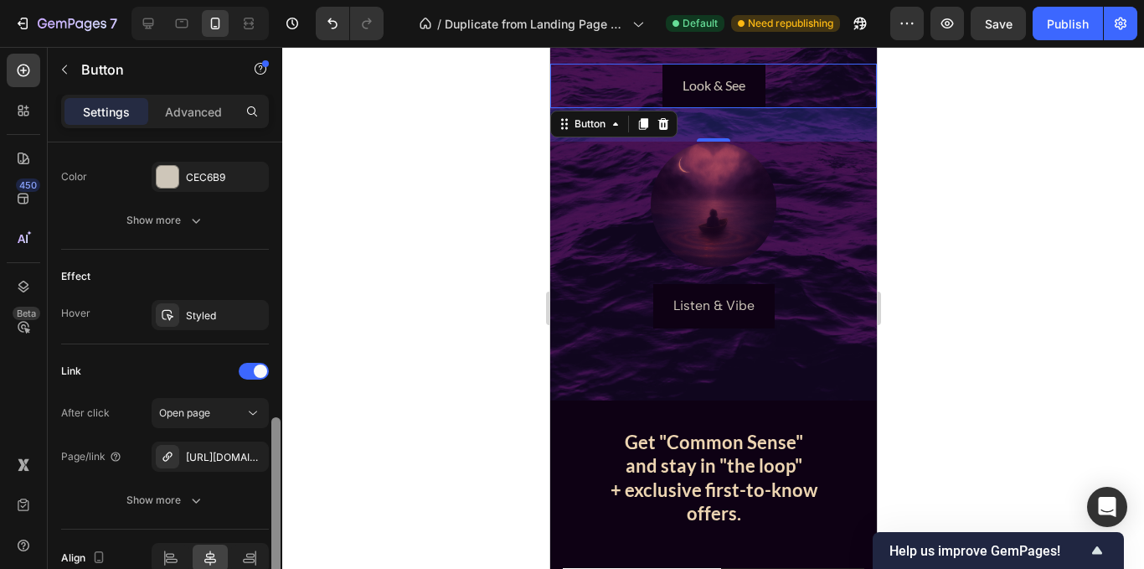
scroll to position [858, 0]
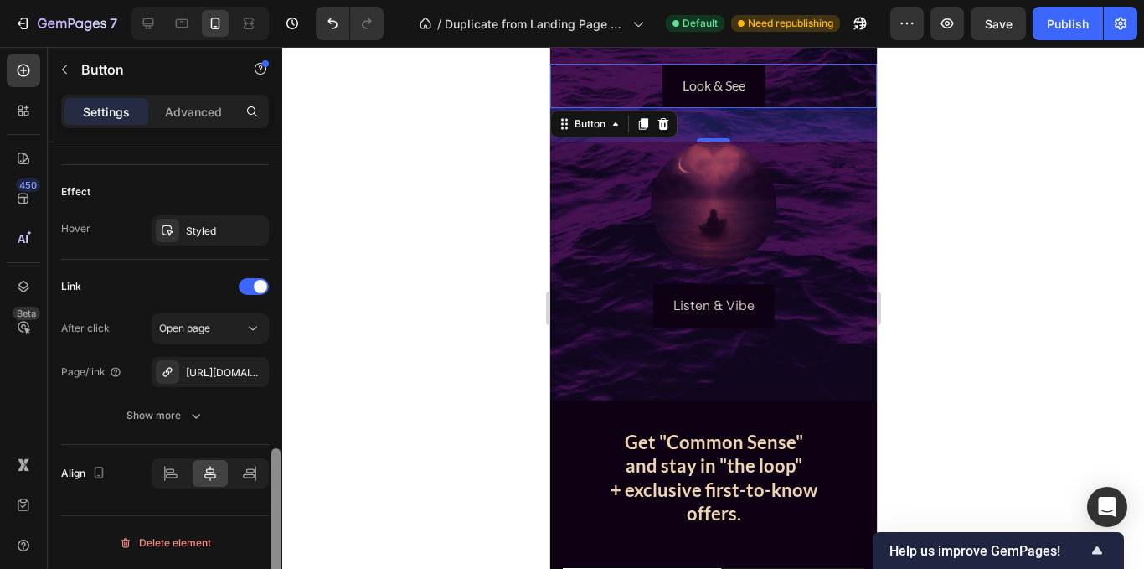
drag, startPoint x: 277, startPoint y: 446, endPoint x: 273, endPoint y: 531, distance: 84.7
click at [273, 531] on div at bounding box center [275, 532] width 9 height 168
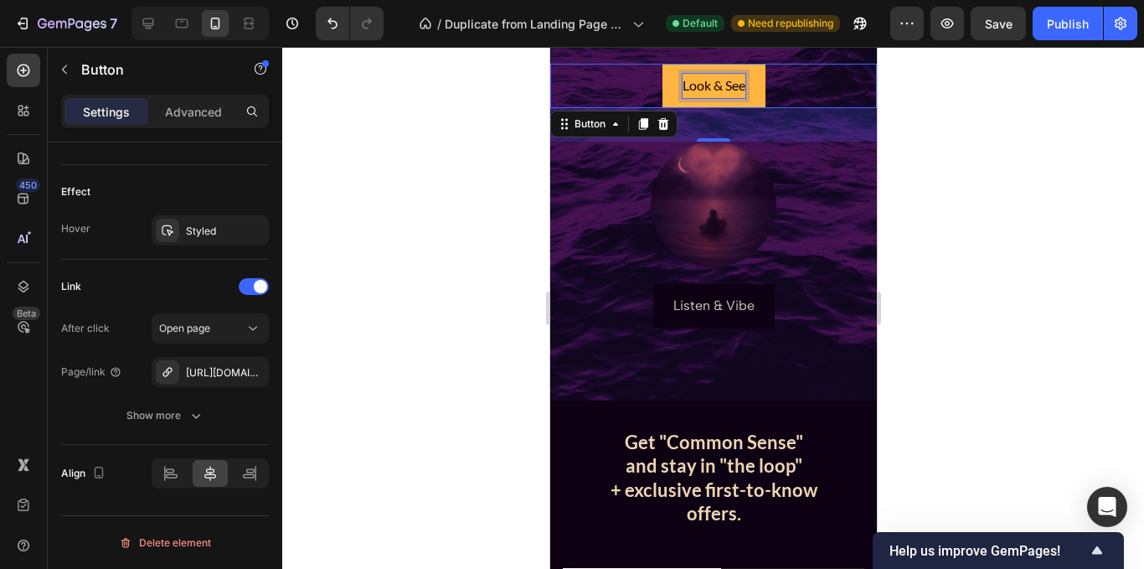
click at [724, 74] on p "Look & See" at bounding box center [713, 86] width 63 height 24
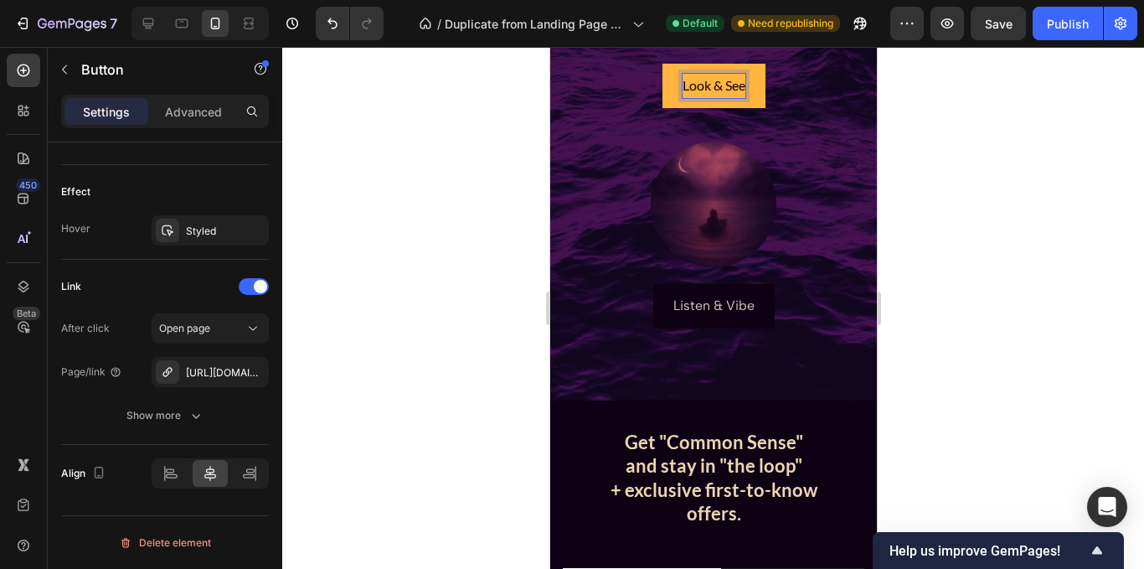
click at [715, 66] on link "Look & See" at bounding box center [713, 86] width 103 height 44
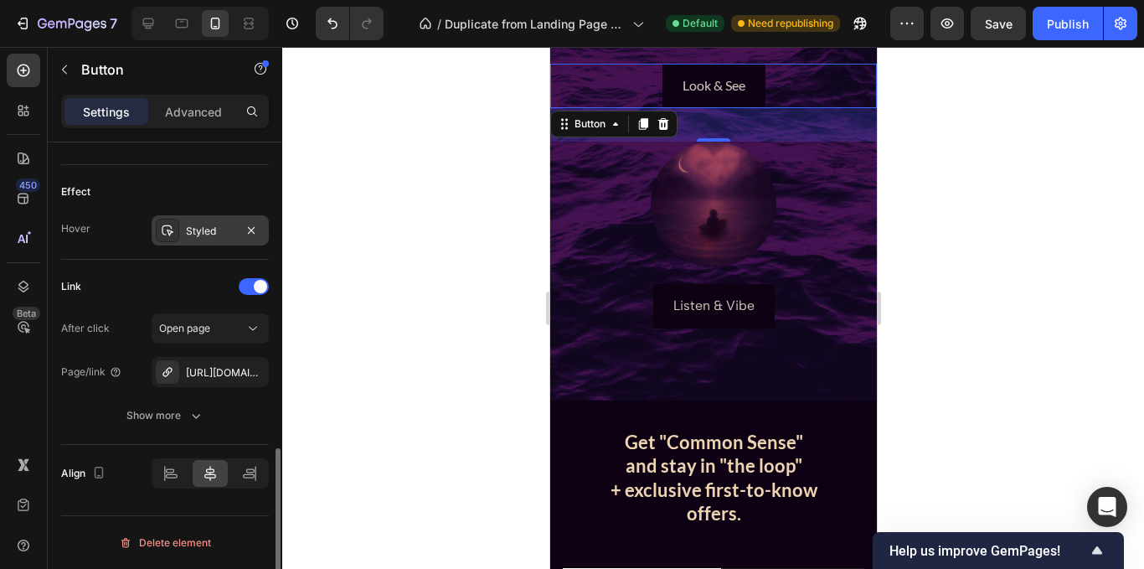
click at [198, 234] on div "Styled" at bounding box center [210, 231] width 49 height 15
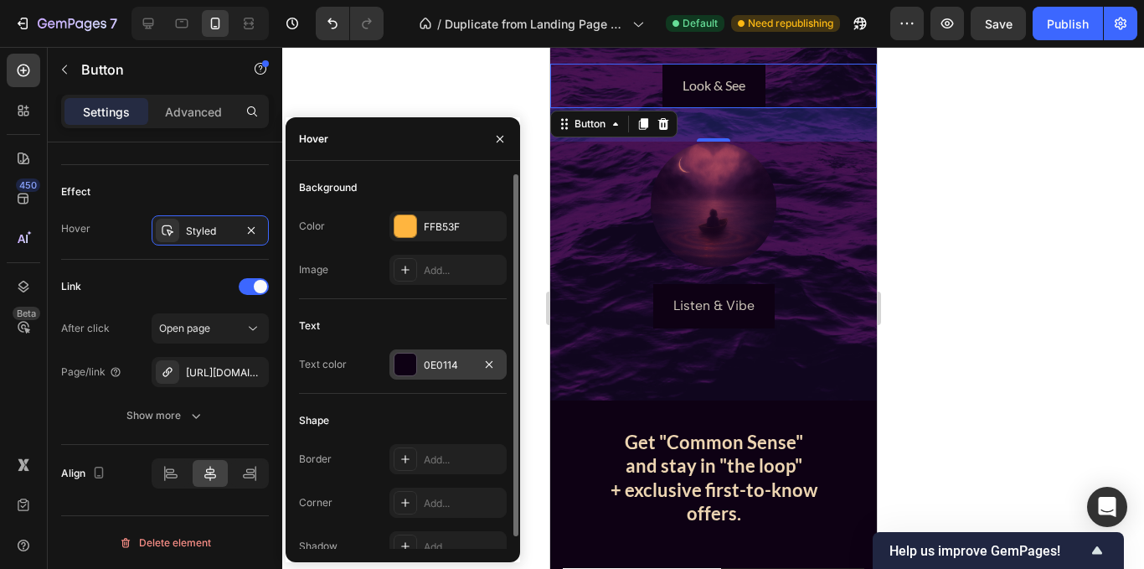
click at [433, 374] on div "0E0114" at bounding box center [447, 364] width 117 height 30
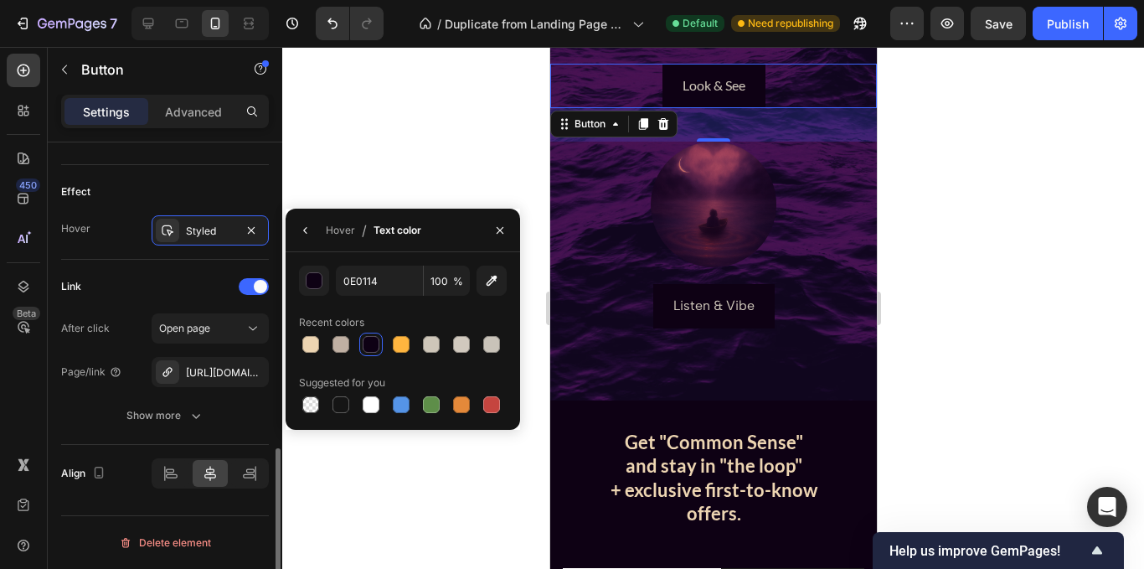
click at [231, 200] on div "Effect" at bounding box center [165, 191] width 208 height 27
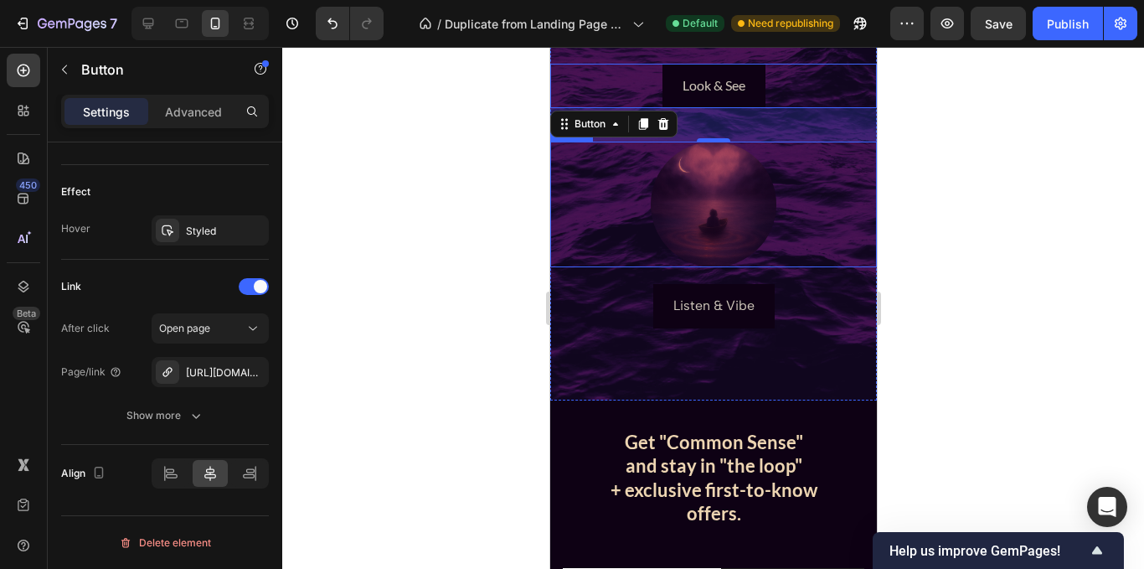
click at [728, 212] on img at bounding box center [713, 205] width 126 height 126
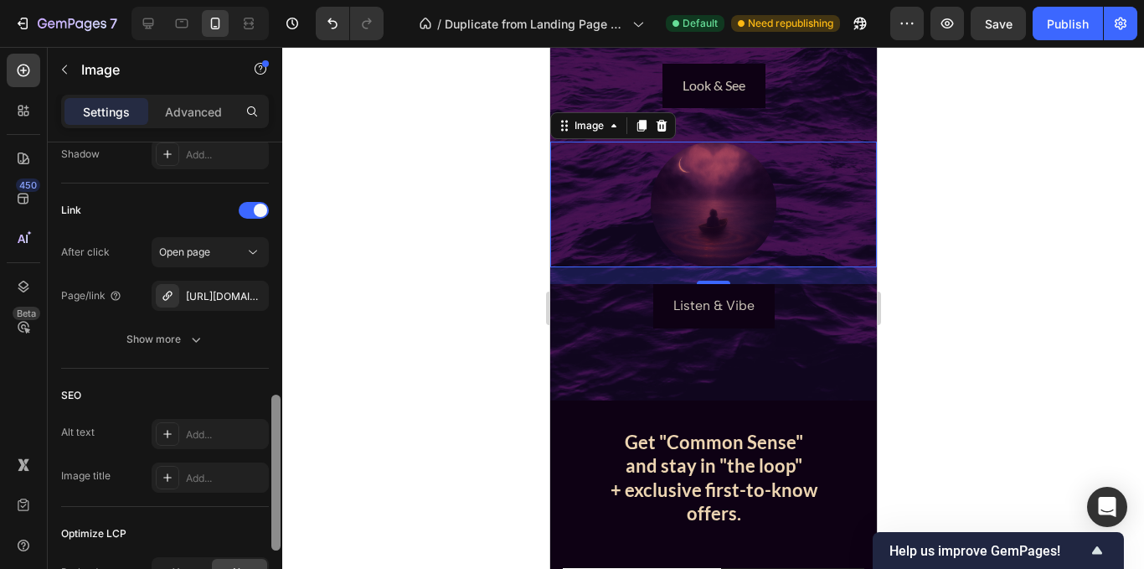
scroll to position [758, 0]
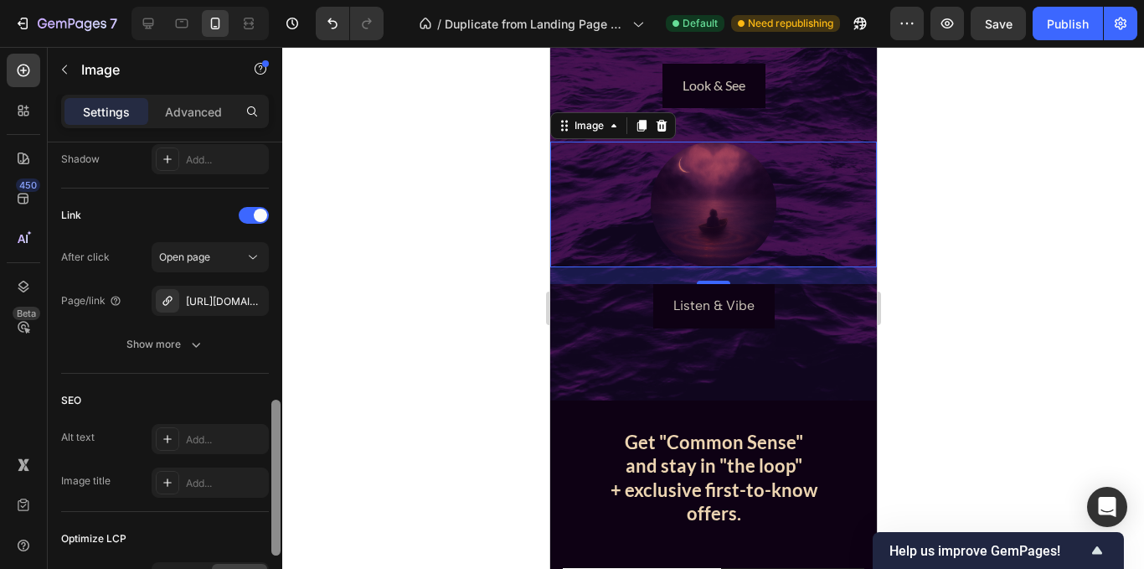
drag, startPoint x: 274, startPoint y: 226, endPoint x: 276, endPoint y: 477, distance: 250.4
click at [276, 477] on div at bounding box center [275, 477] width 9 height 156
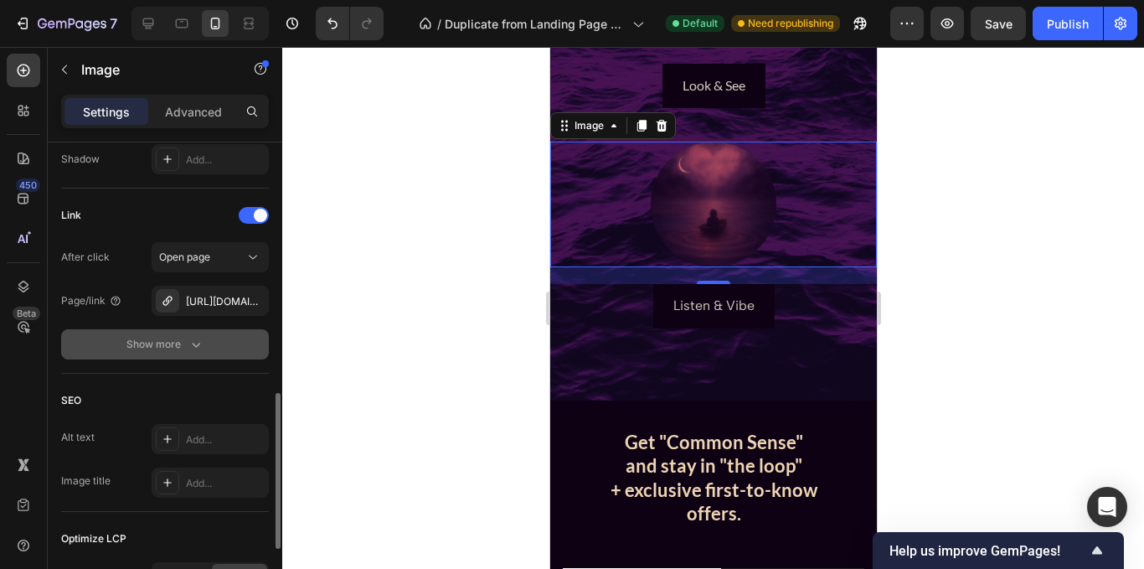
click at [172, 340] on div "Show more" at bounding box center [165, 344] width 78 height 17
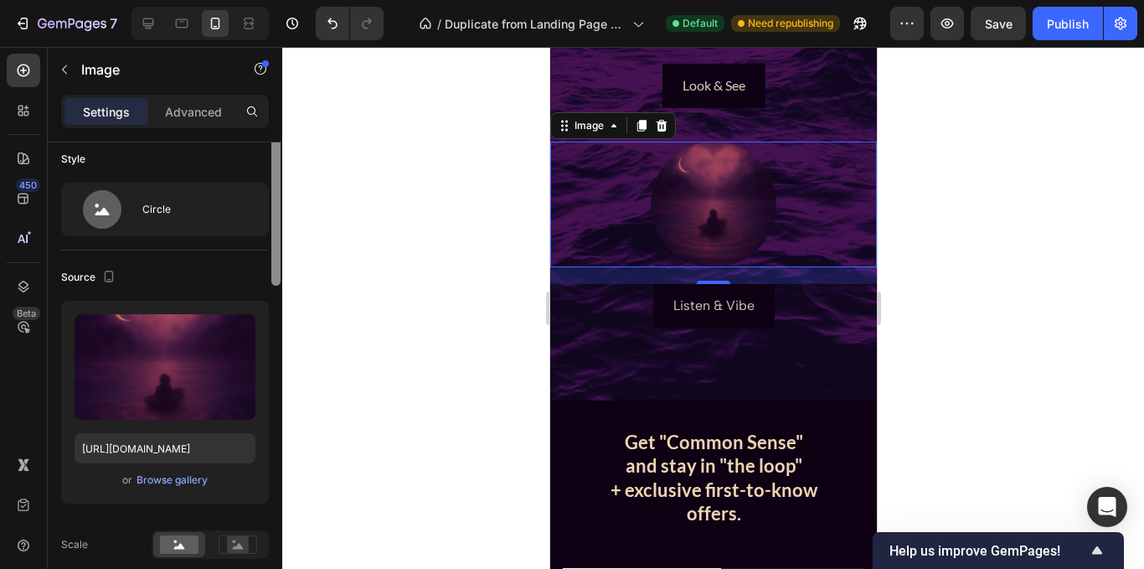
scroll to position [0, 0]
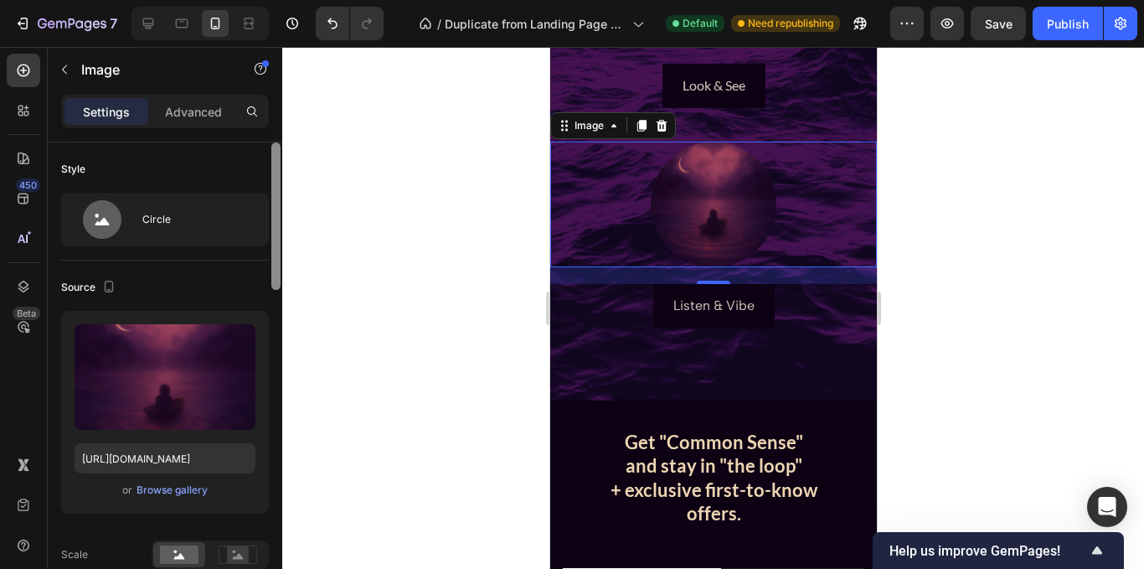
drag, startPoint x: 278, startPoint y: 437, endPoint x: 292, endPoint y: 116, distance: 321.9
click at [292, 0] on div "7 Version history / Duplicate from Landing Page - [DATE] 14:10:19 Default Need …" at bounding box center [572, 0] width 1144 height 0
click at [178, 120] on p "Advanced" at bounding box center [193, 112] width 57 height 18
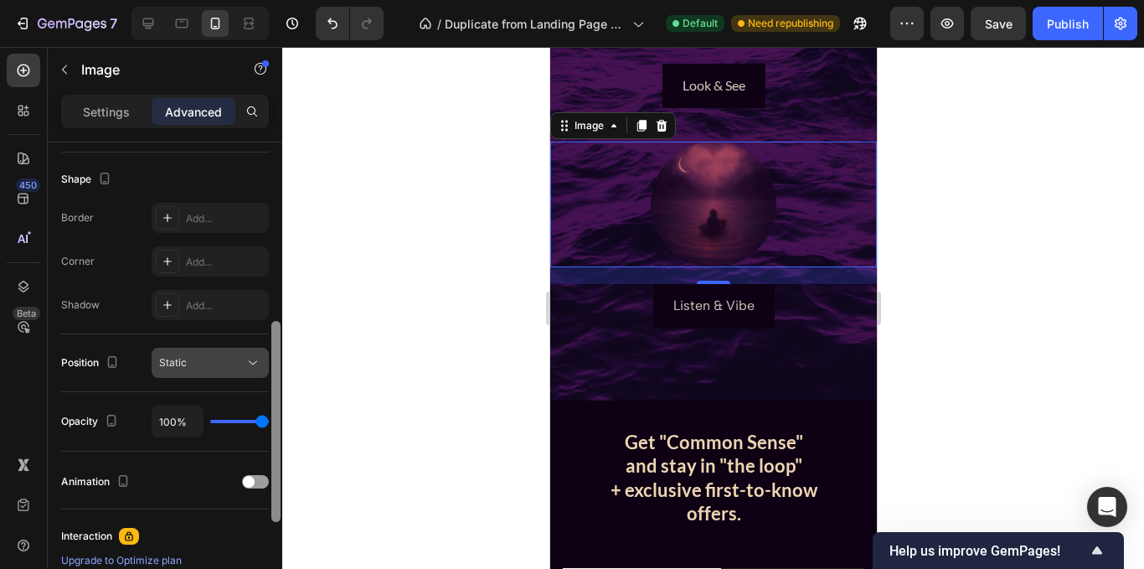
scroll to position [422, 0]
drag, startPoint x: 276, startPoint y: 185, endPoint x: 262, endPoint y: 364, distance: 179.7
click at [262, 364] on div "Display on Desktop Yes No Tablet Yes No Mobile Yes No Spacing (px) 0 0 20 0 0 0…" at bounding box center [165, 379] width 235 height 474
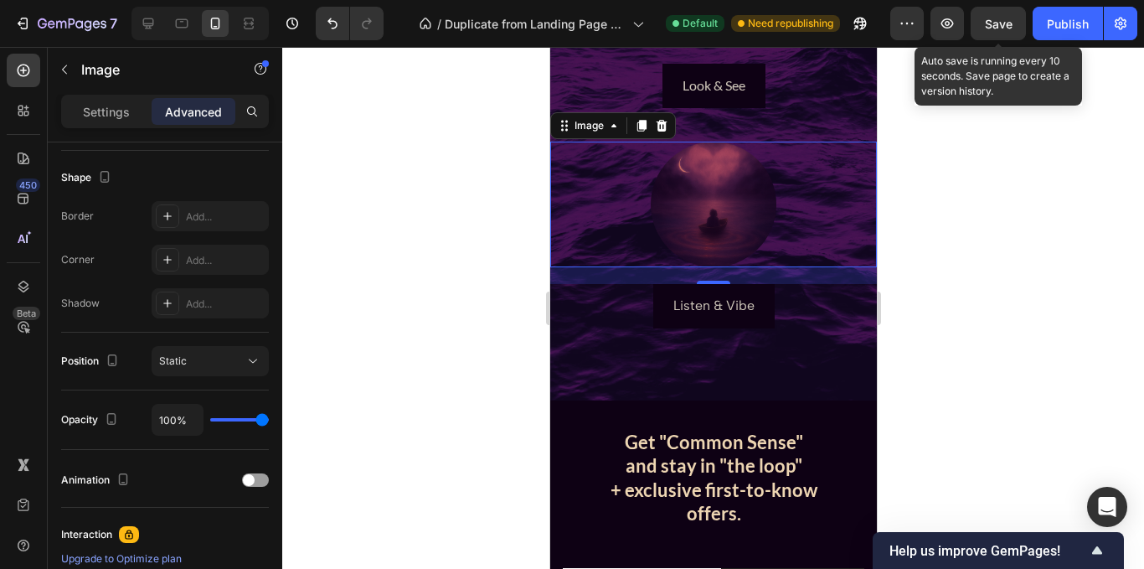
click at [1003, 29] on span "Save" at bounding box center [999, 24] width 28 height 14
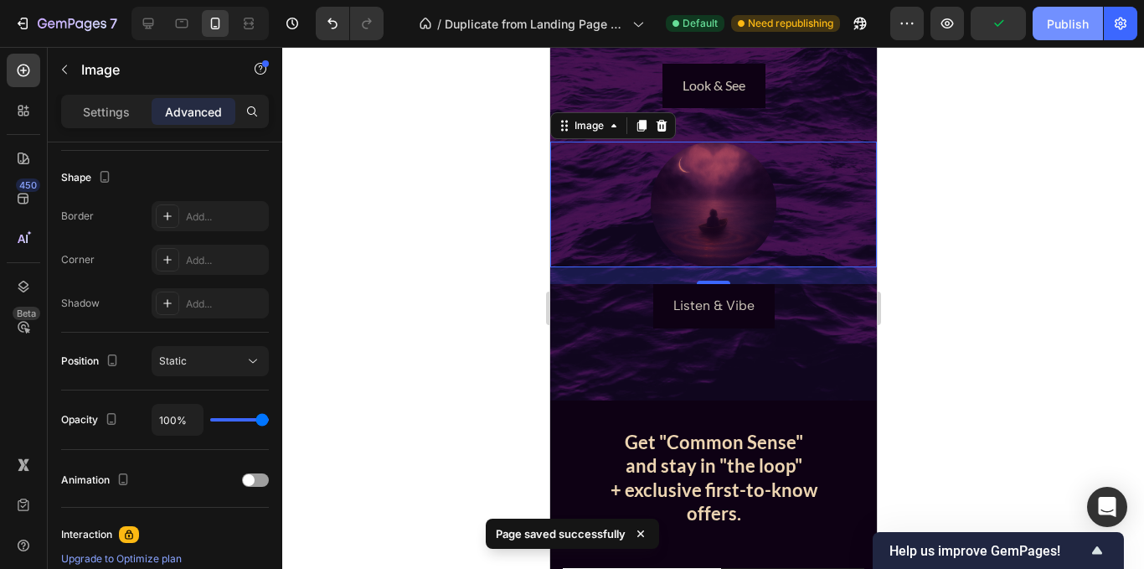
click at [1053, 31] on div "Publish" at bounding box center [1068, 24] width 42 height 18
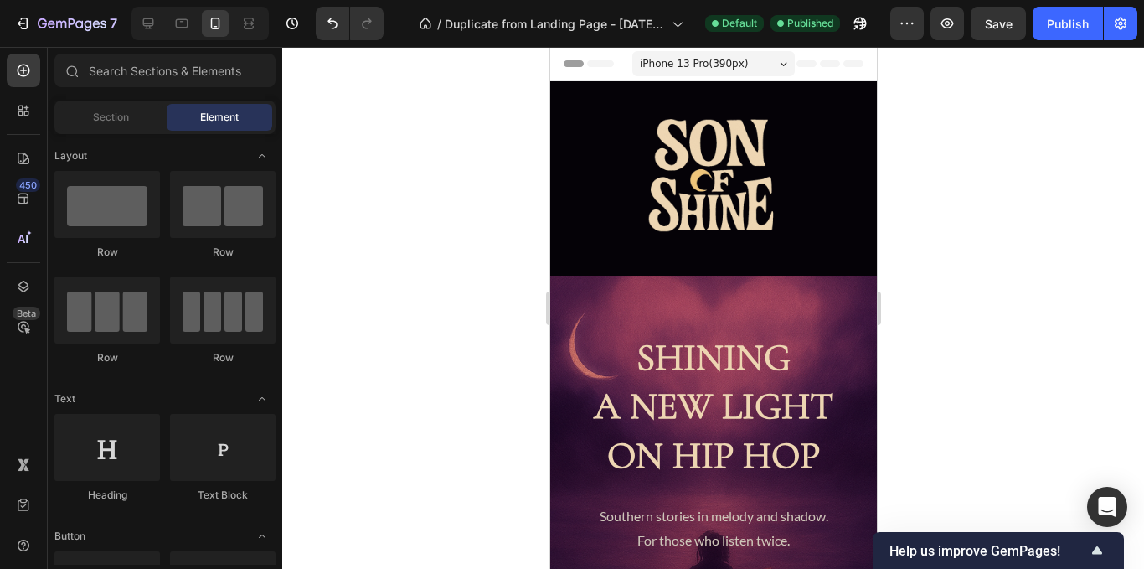
scroll to position [740, 0]
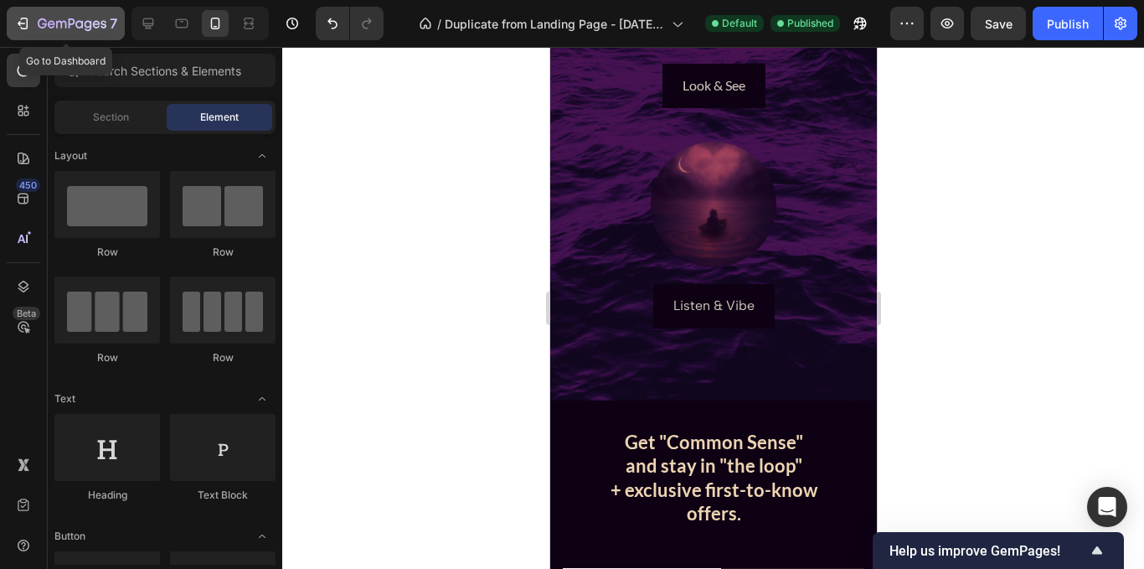
click at [44, 23] on icon "button" at bounding box center [72, 25] width 69 height 14
